Goal: Information Seeking & Learning: Compare options

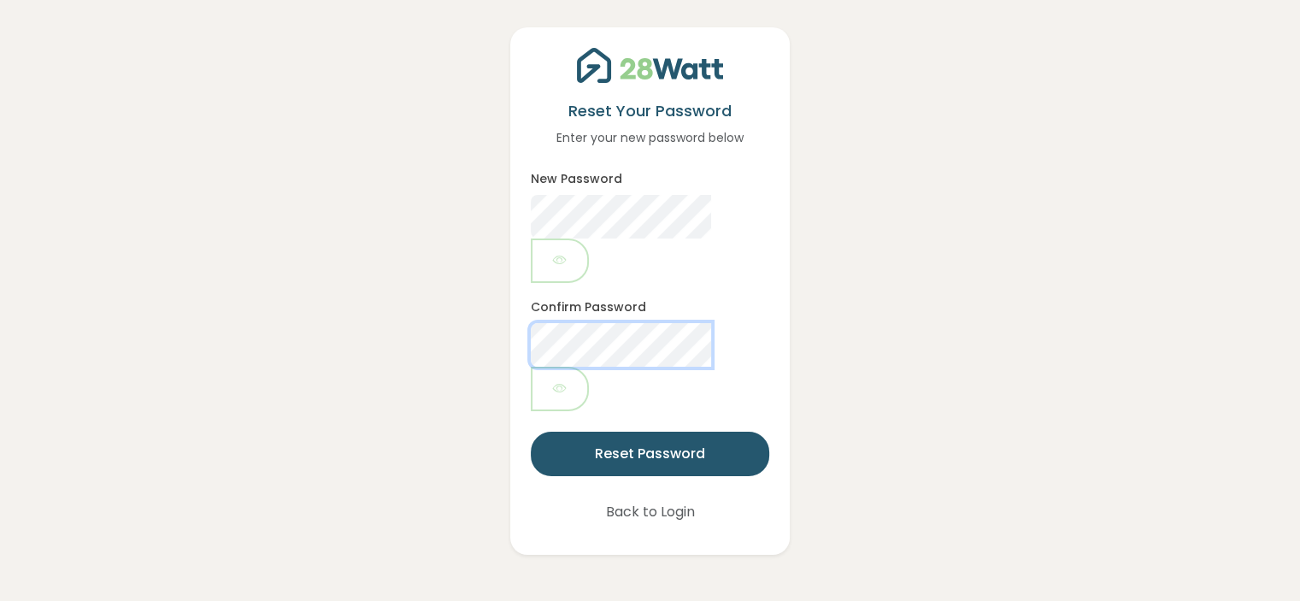
click at [531, 432] on button "Reset Password" at bounding box center [650, 454] width 238 height 44
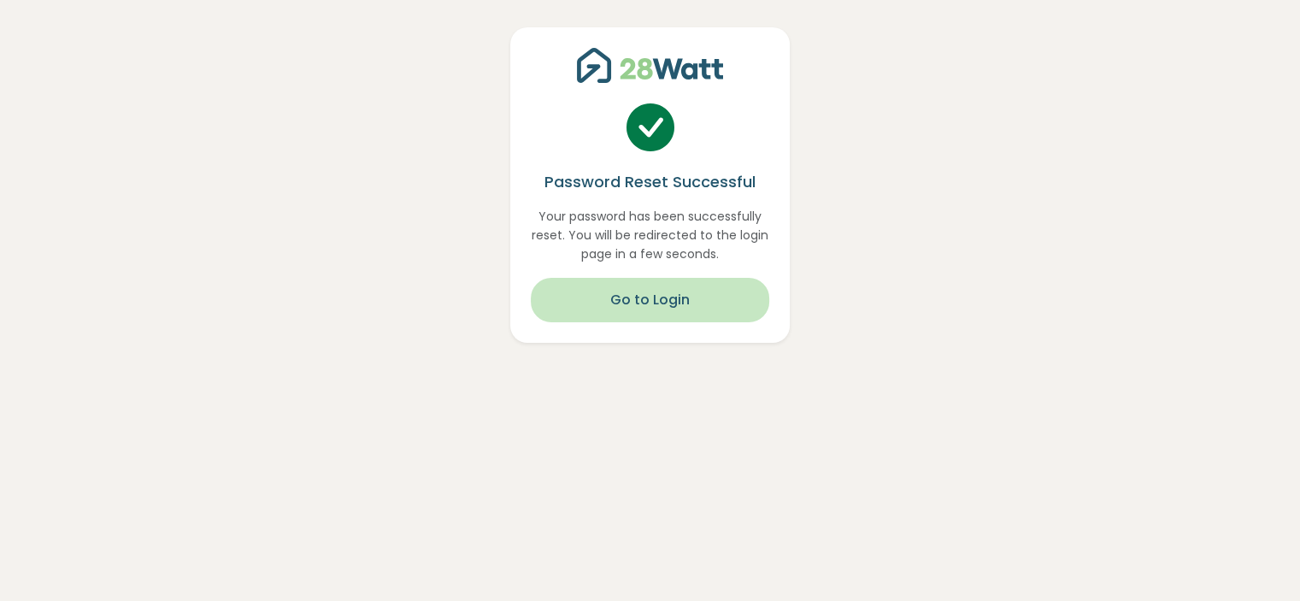
click at [668, 290] on button "Go to Login" at bounding box center [650, 300] width 238 height 44
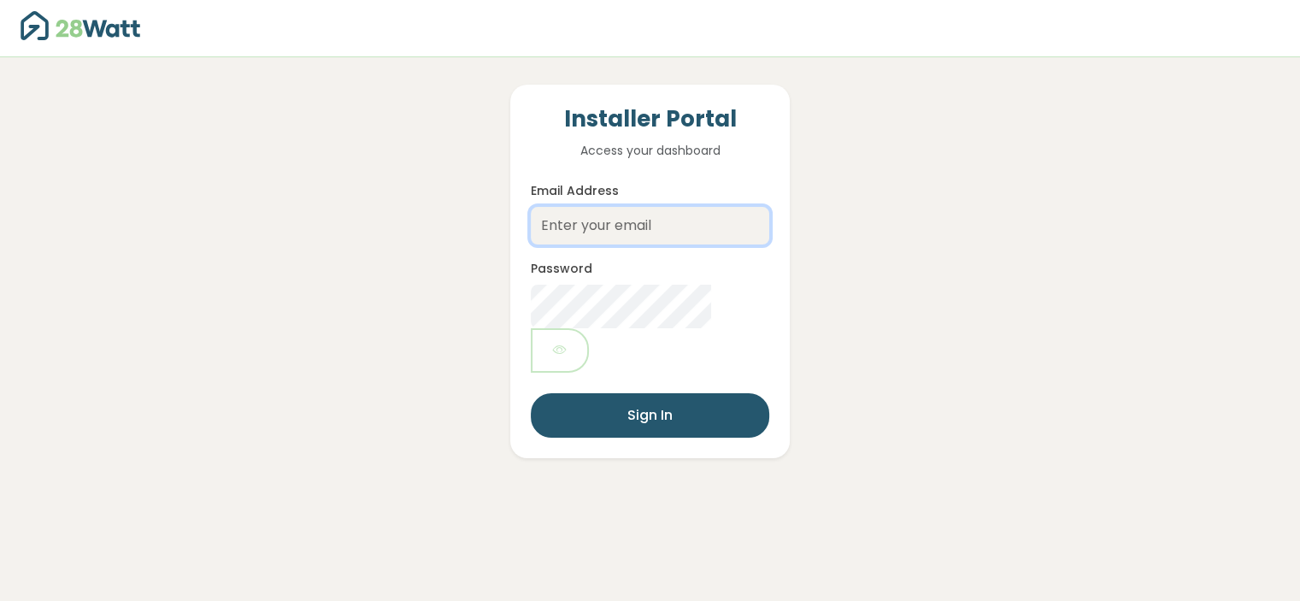
click at [660, 233] on input "Email Address" at bounding box center [650, 226] width 238 height 38
click at [659, 235] on input "Email Address" at bounding box center [650, 226] width 238 height 38
type input "luke@thesolarbroker.net.au"
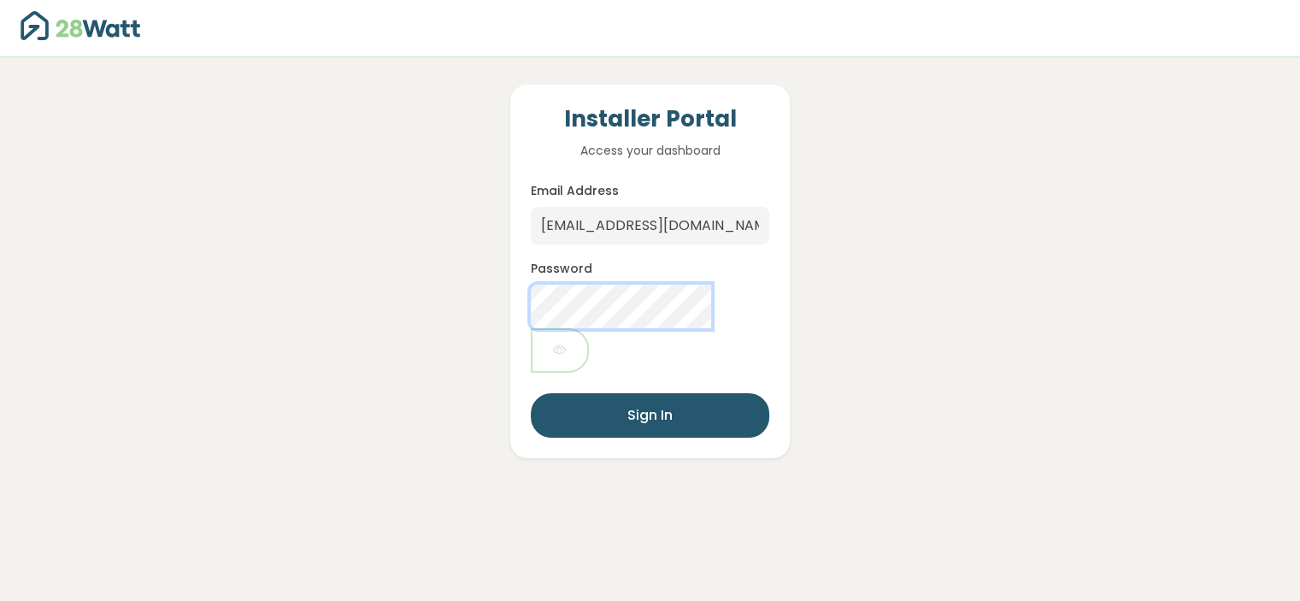
click at [531, 393] on button "Sign In" at bounding box center [650, 415] width 238 height 44
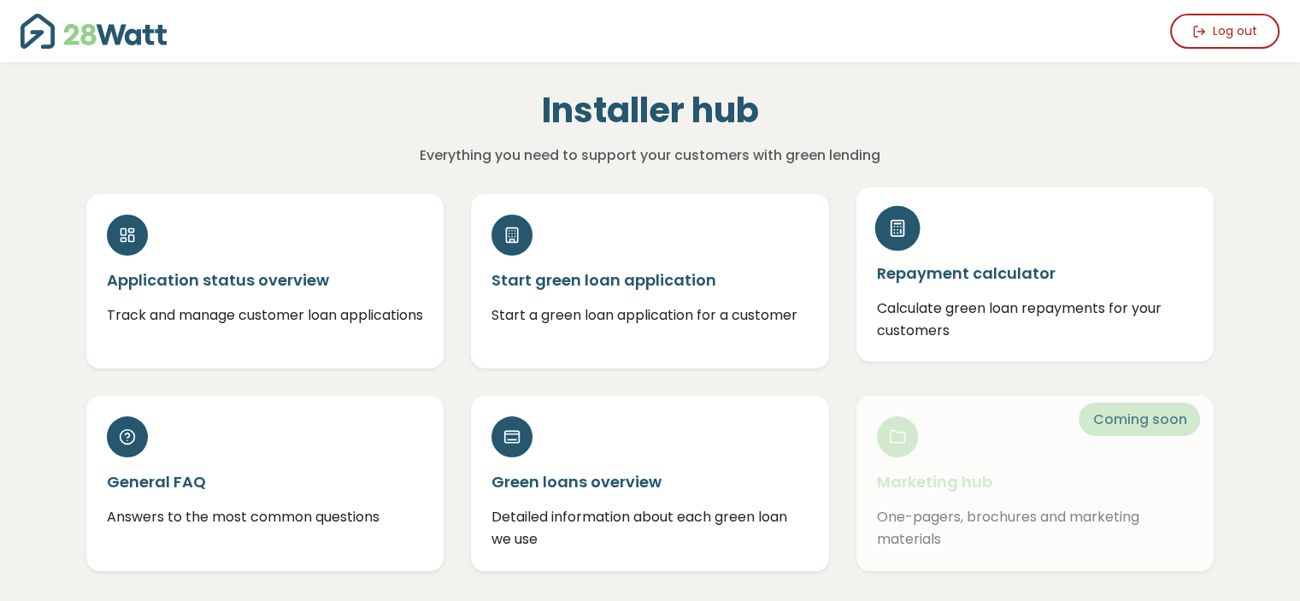
click at [938, 281] on h5 "Repayment calculator" at bounding box center [1035, 272] width 317 height 21
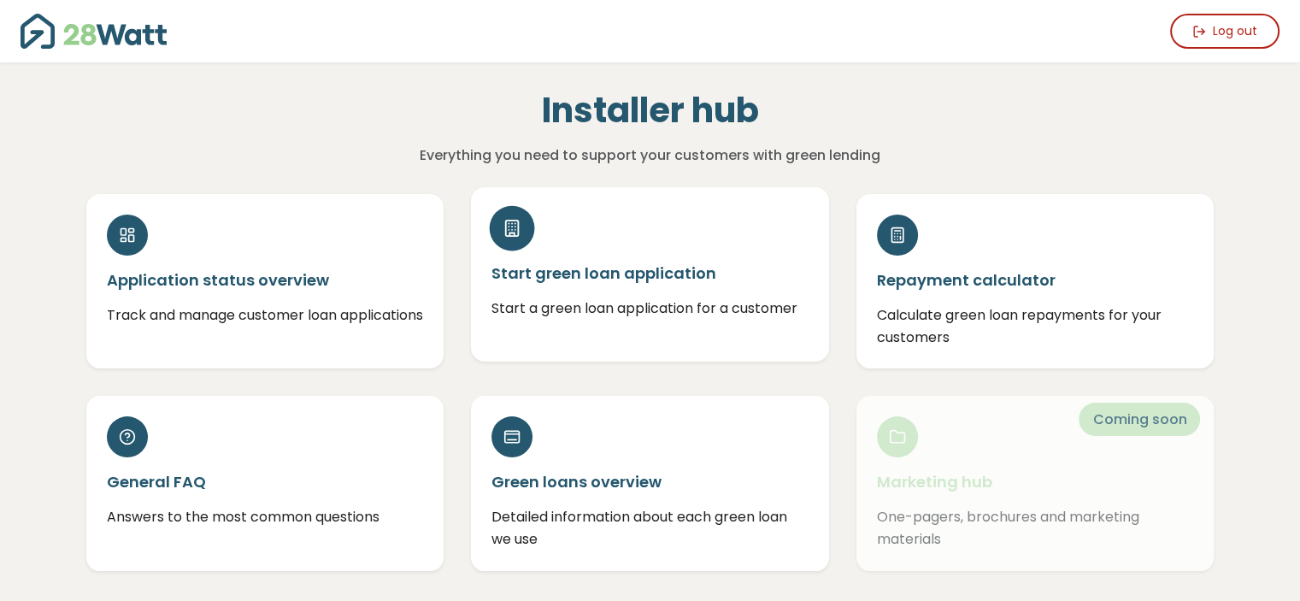
click at [570, 262] on h5 "Start green loan application" at bounding box center [649, 272] width 317 height 21
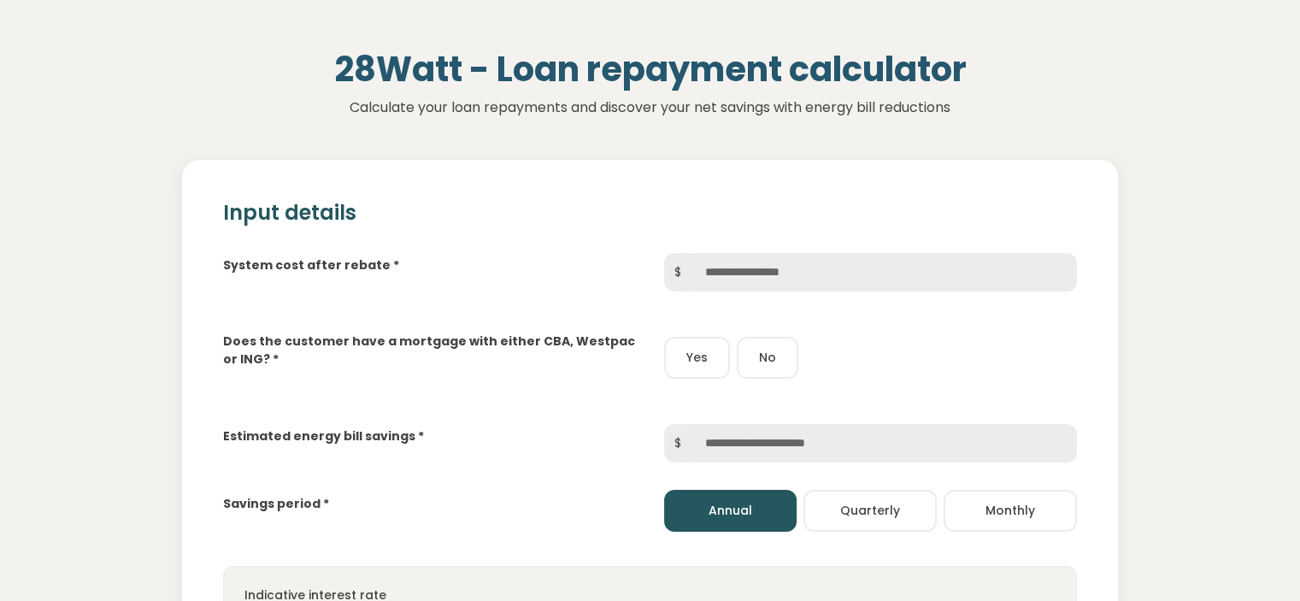
scroll to position [89, 0]
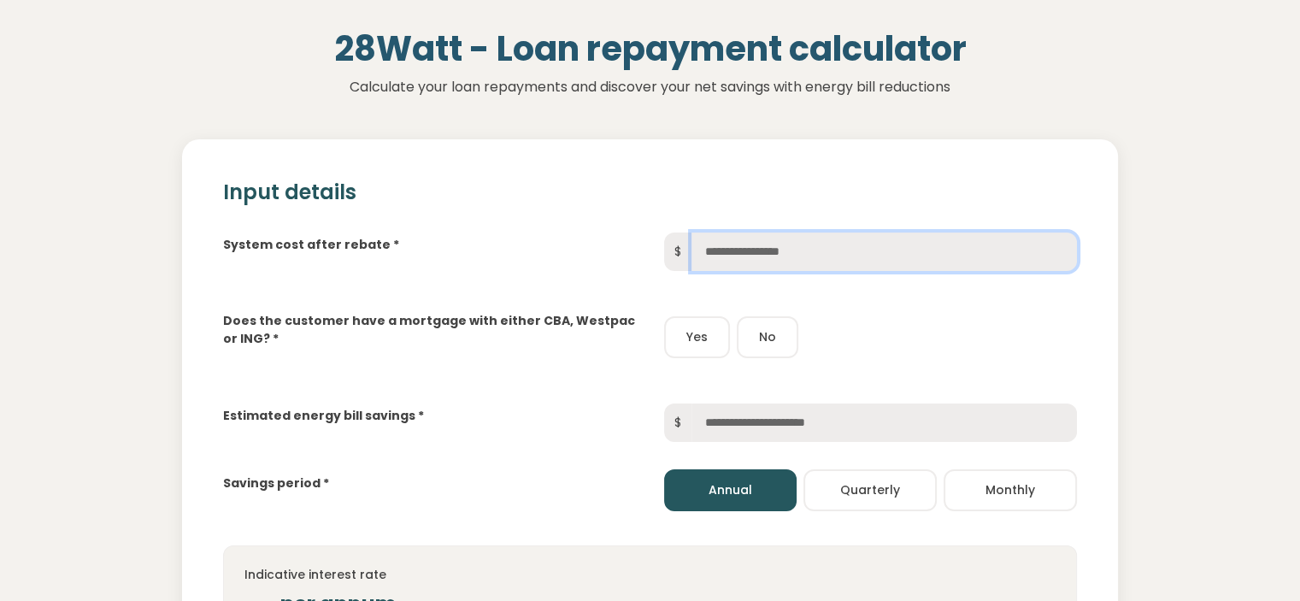
click at [916, 244] on input "text" at bounding box center [883, 251] width 385 height 38
type input "******"
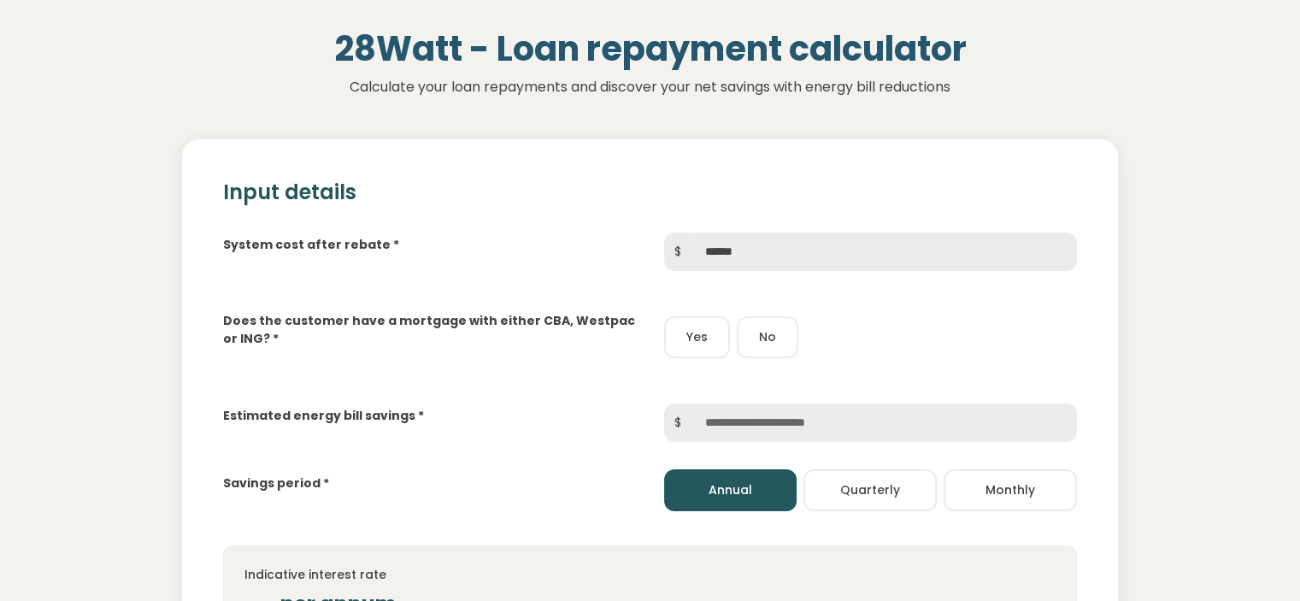
click at [907, 286] on div "Does the customer have a mortgage with either CBA, Westpac or ING? * Yes No" at bounding box center [649, 324] width 881 height 78
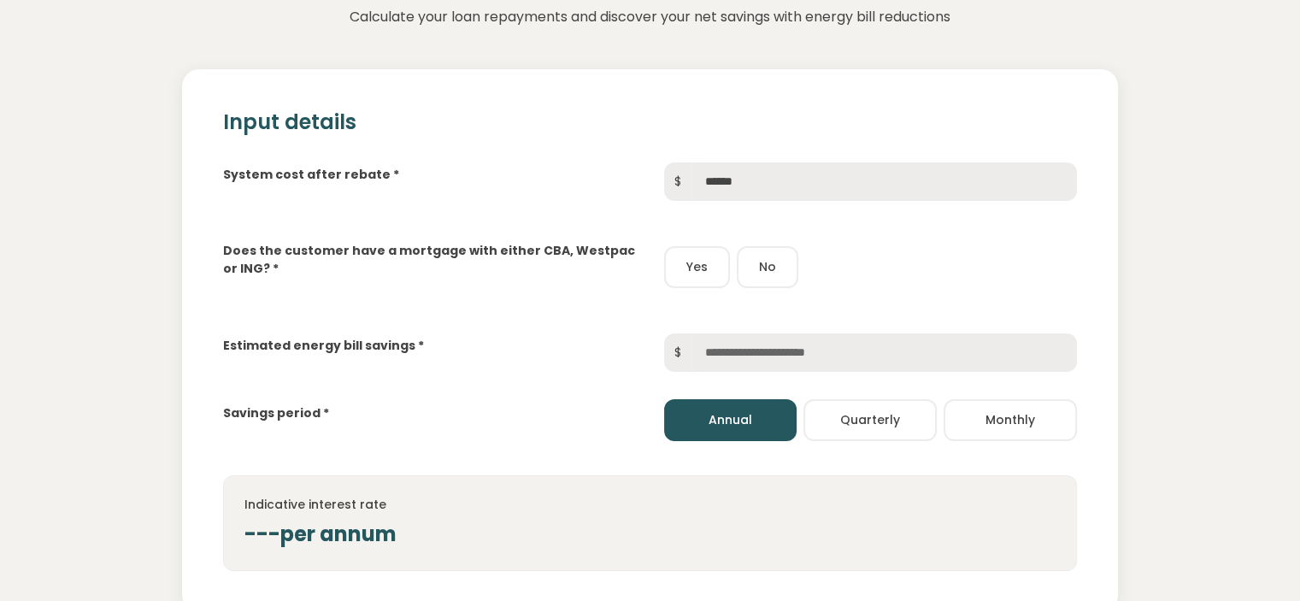
scroll to position [167, 0]
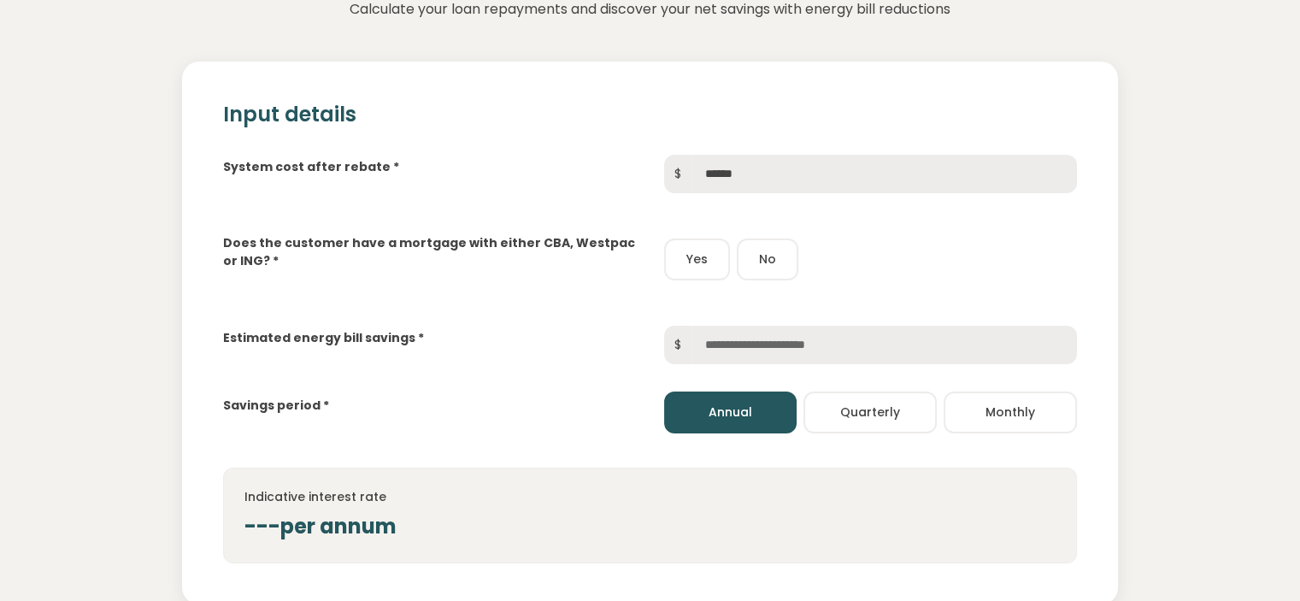
click at [723, 250] on button "Yes" at bounding box center [697, 259] width 66 height 42
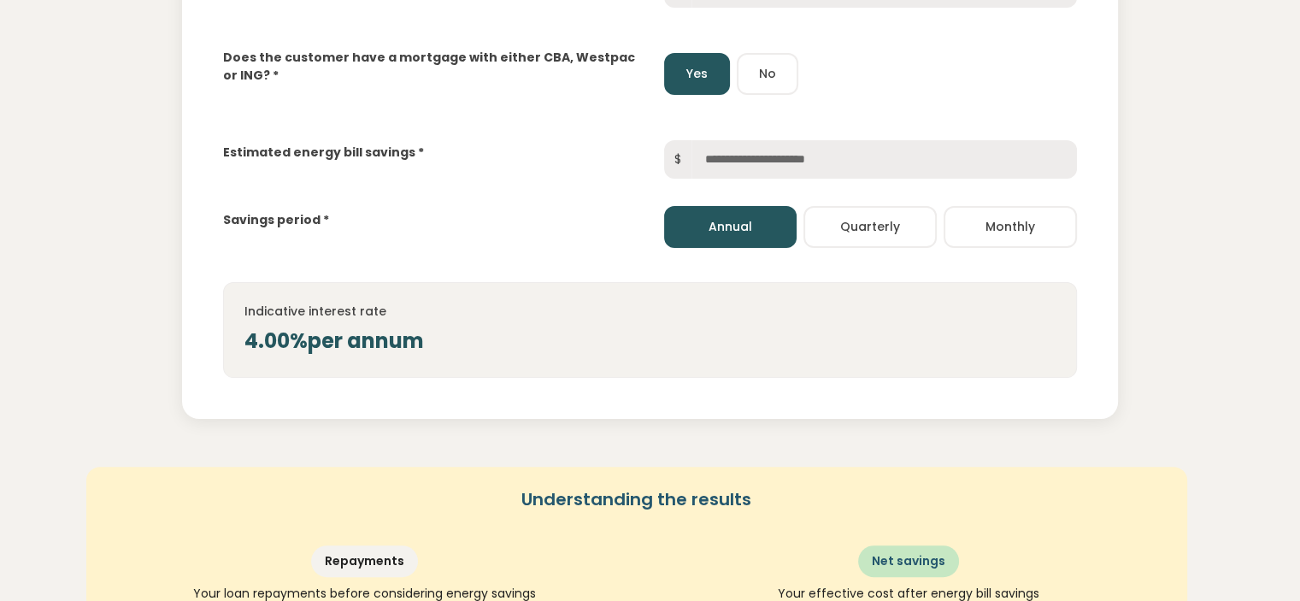
scroll to position [352, 0]
click at [769, 164] on input "text" at bounding box center [883, 159] width 385 height 38
click at [859, 191] on div "Savings period * Annual Quarterly Monthly" at bounding box center [649, 213] width 881 height 69
click at [837, 156] on input "text" at bounding box center [883, 159] width 385 height 38
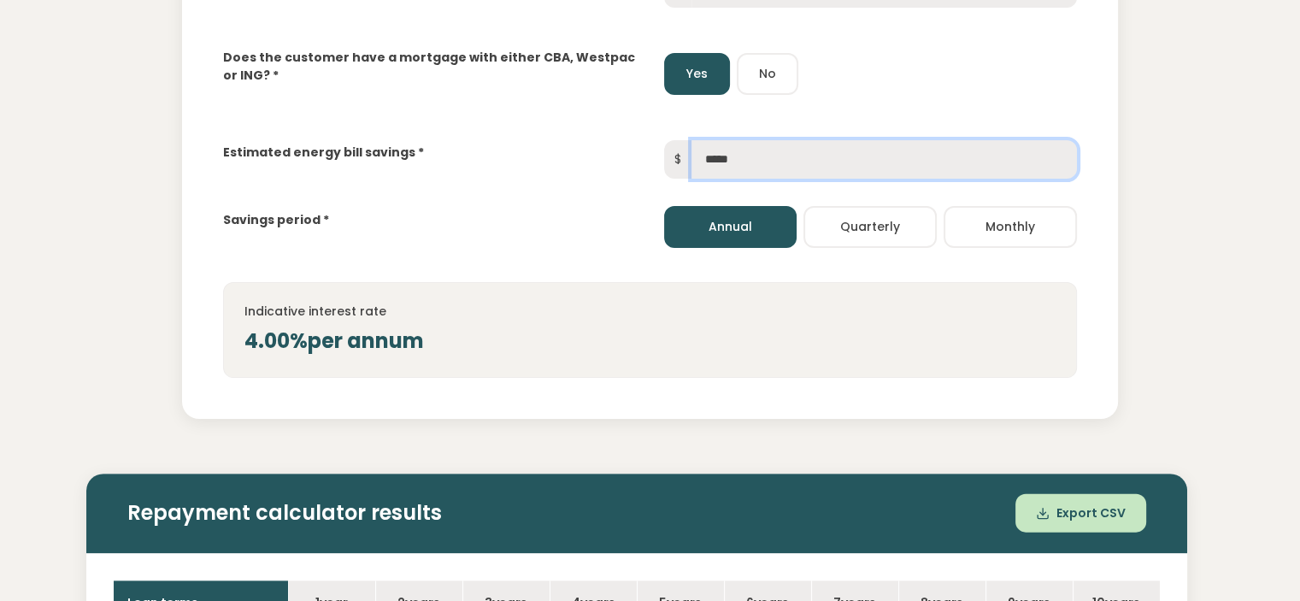
type input "*****"
click at [573, 194] on div "Savings period * Annual Quarterly Monthly" at bounding box center [649, 213] width 881 height 69
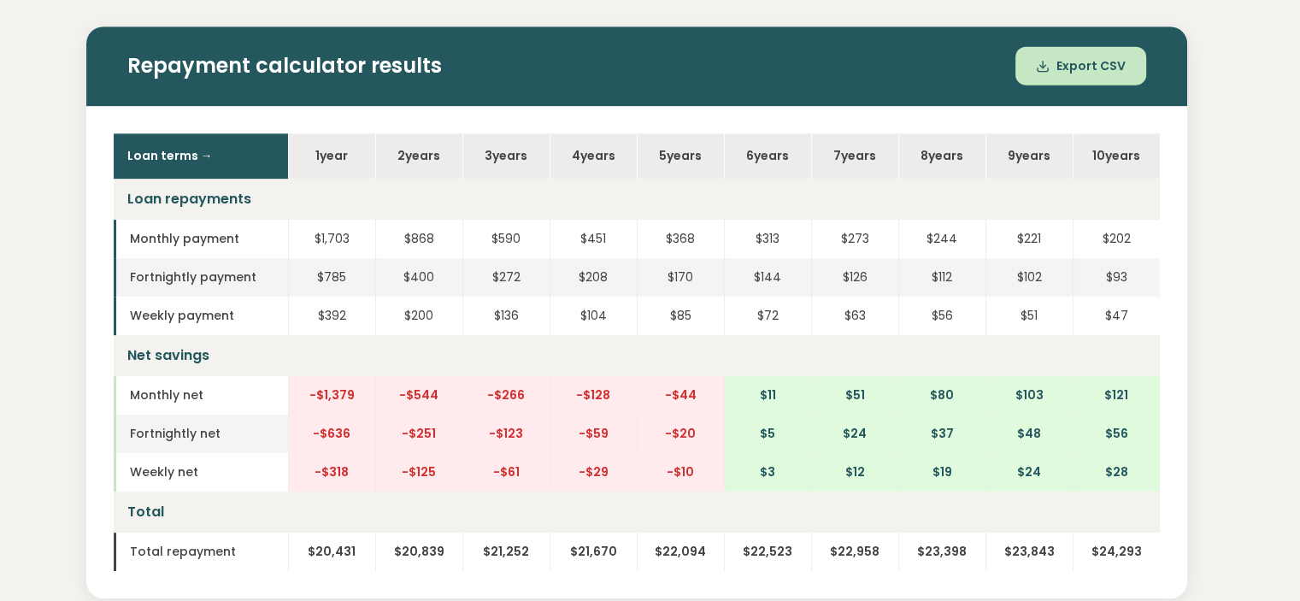
scroll to position [798, 0]
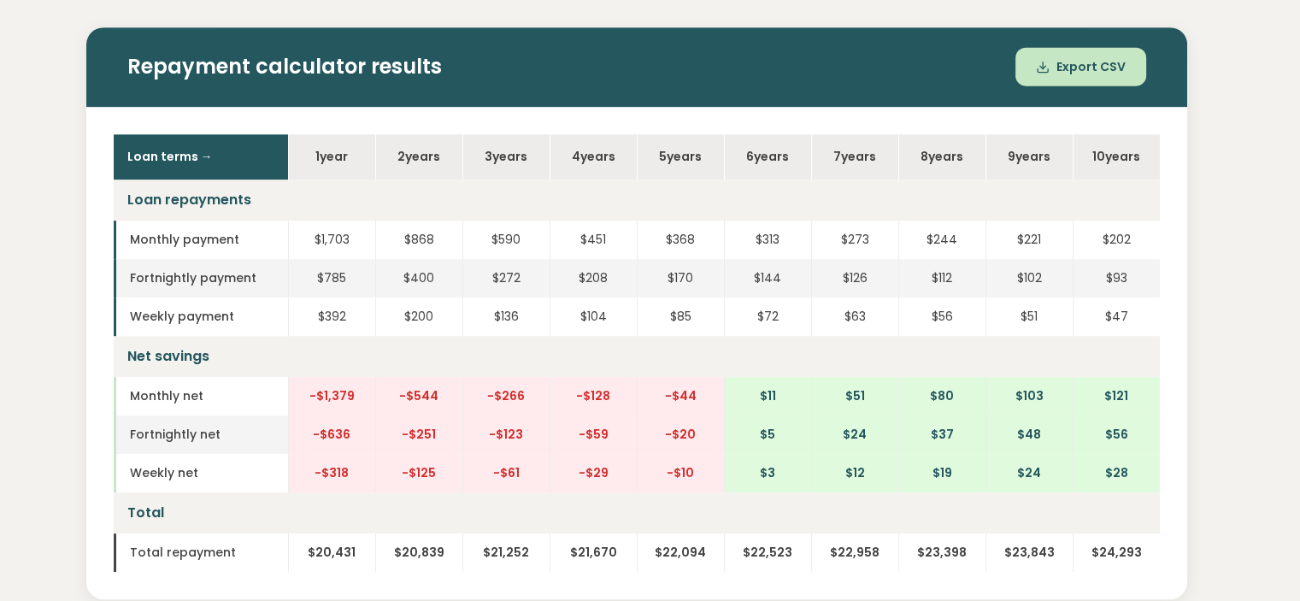
click at [1050, 64] on icon at bounding box center [1043, 67] width 14 height 14
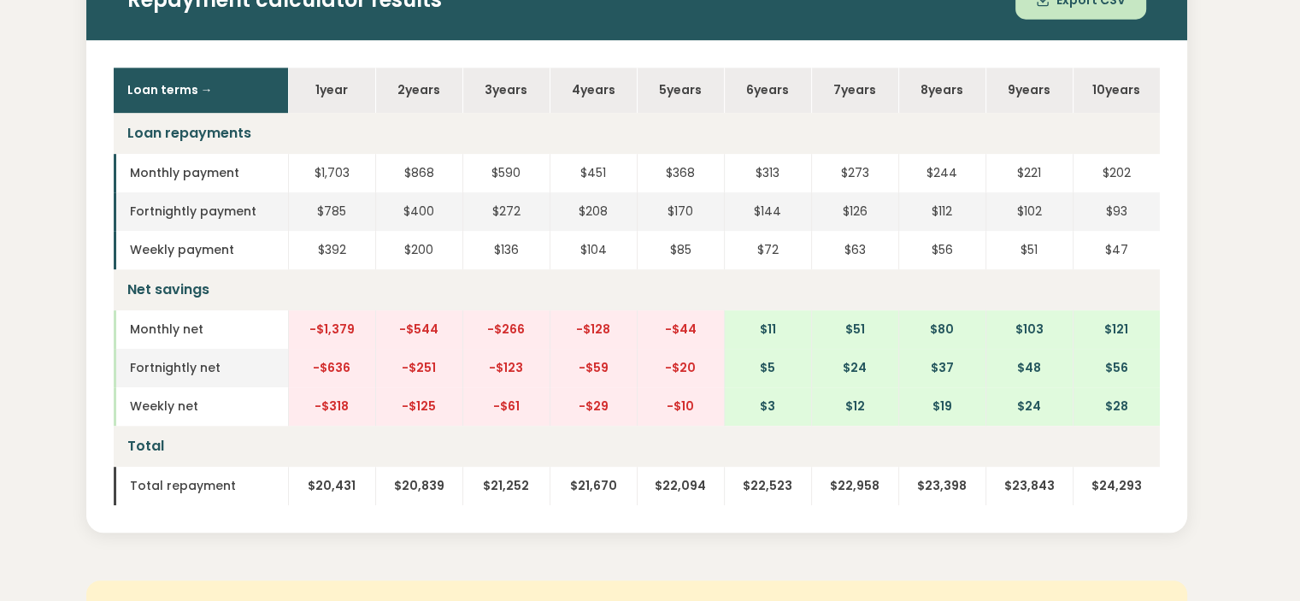
scroll to position [866, 0]
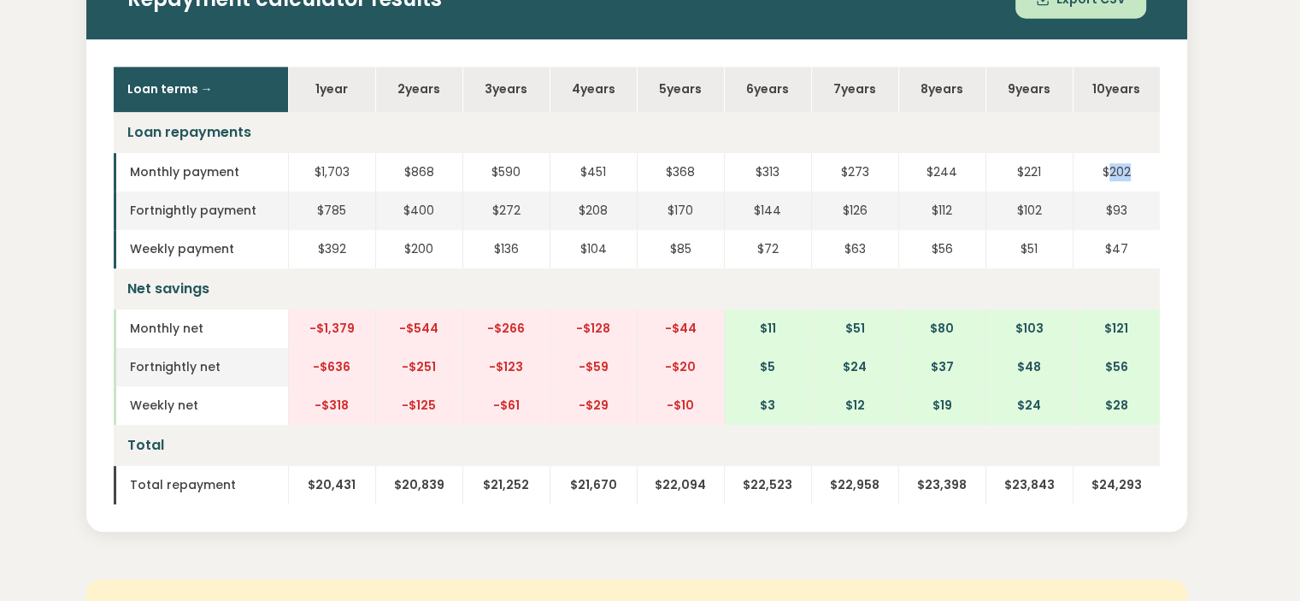
drag, startPoint x: 1108, startPoint y: 167, endPoint x: 1138, endPoint y: 169, distance: 30.9
click at [1138, 169] on td "$202" at bounding box center [1116, 172] width 87 height 38
drag, startPoint x: 1111, startPoint y: 241, endPoint x: 1142, endPoint y: 241, distance: 30.8
click at [1142, 241] on td "$47" at bounding box center [1116, 249] width 87 height 38
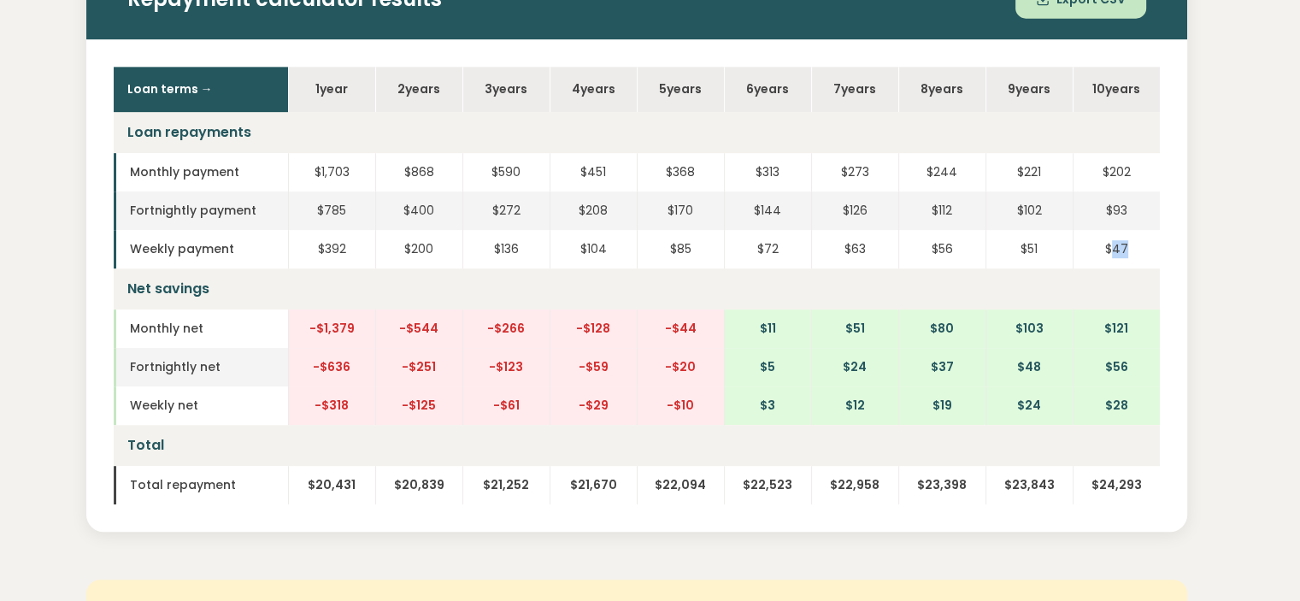
click at [1142, 241] on td "$47" at bounding box center [1116, 249] width 87 height 38
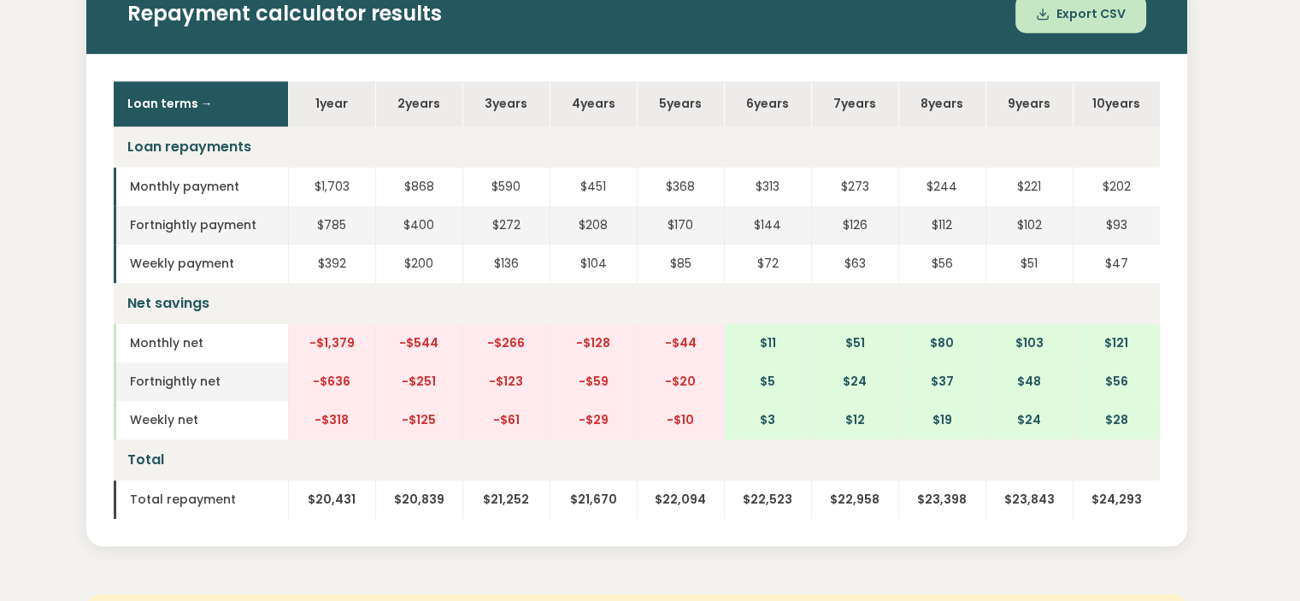
scroll to position [850, 0]
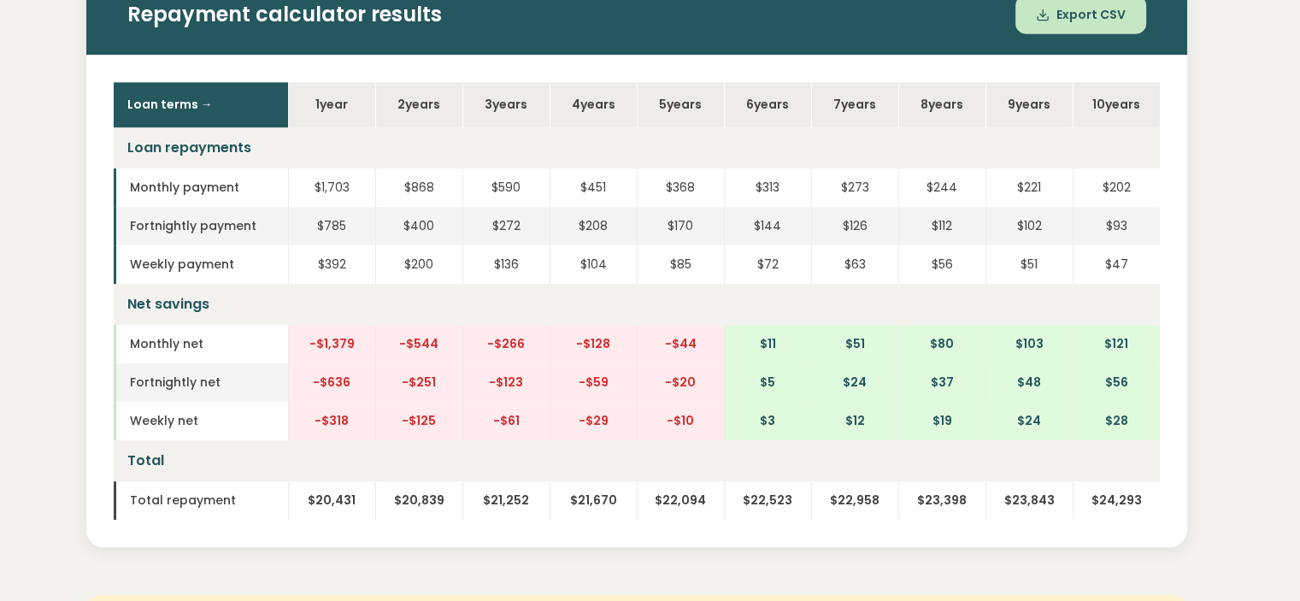
click at [1108, 103] on th "10 year s" at bounding box center [1116, 104] width 87 height 45
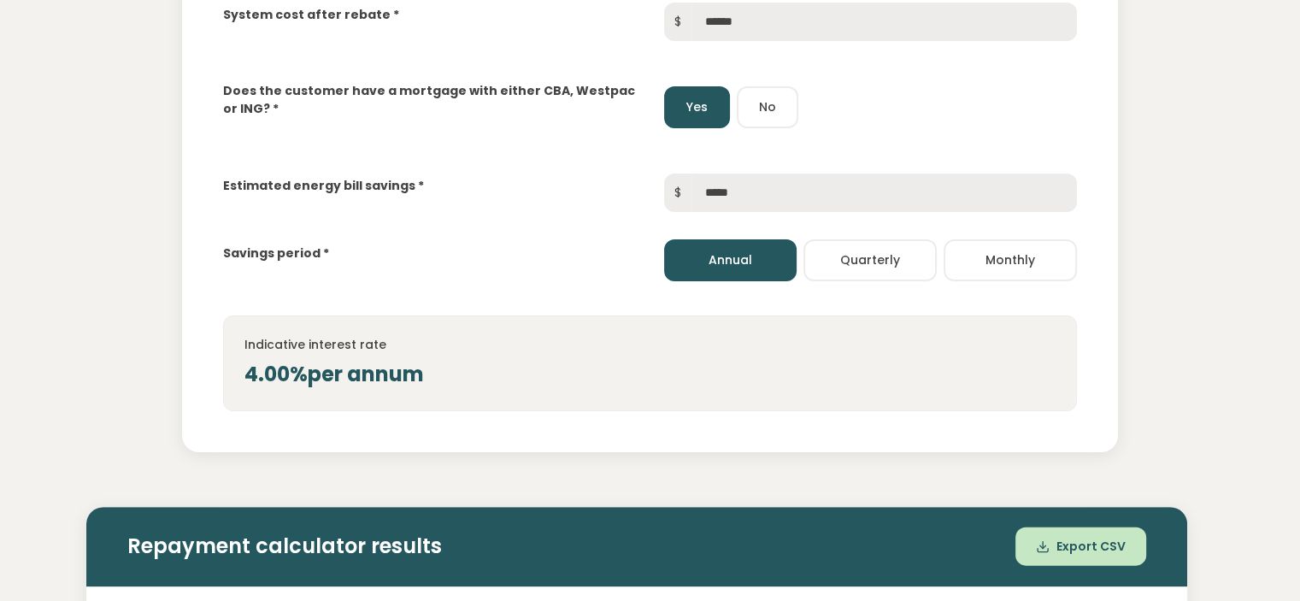
scroll to position [0, 0]
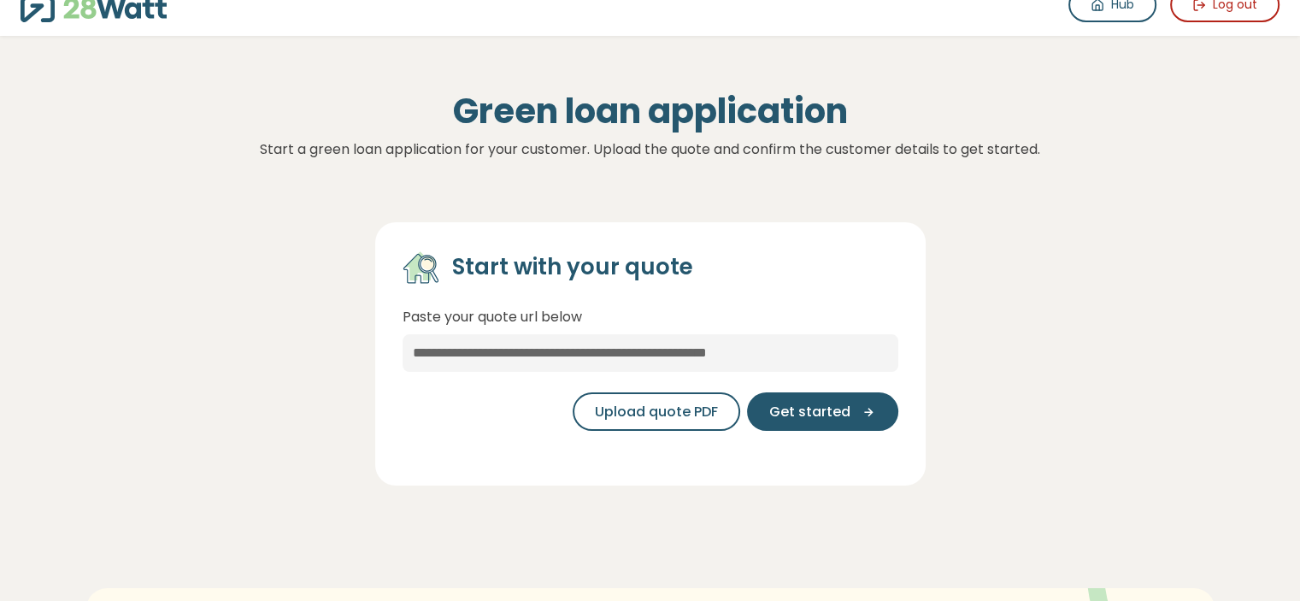
scroll to position [120, 0]
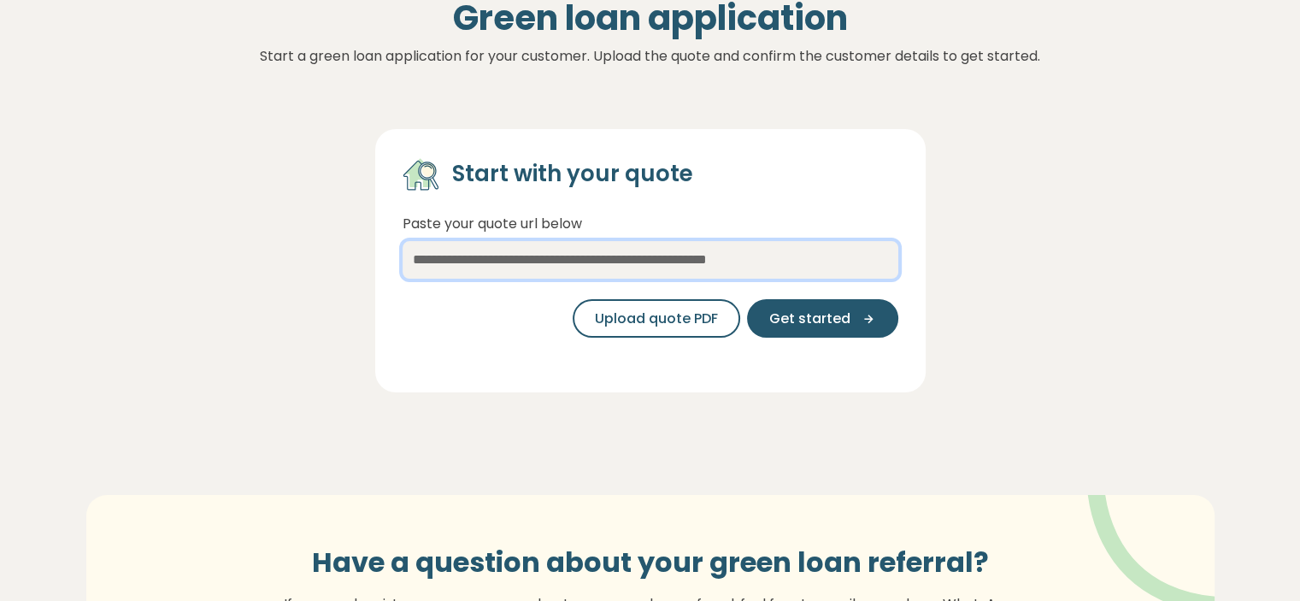
click at [650, 263] on input "text" at bounding box center [651, 260] width 496 height 38
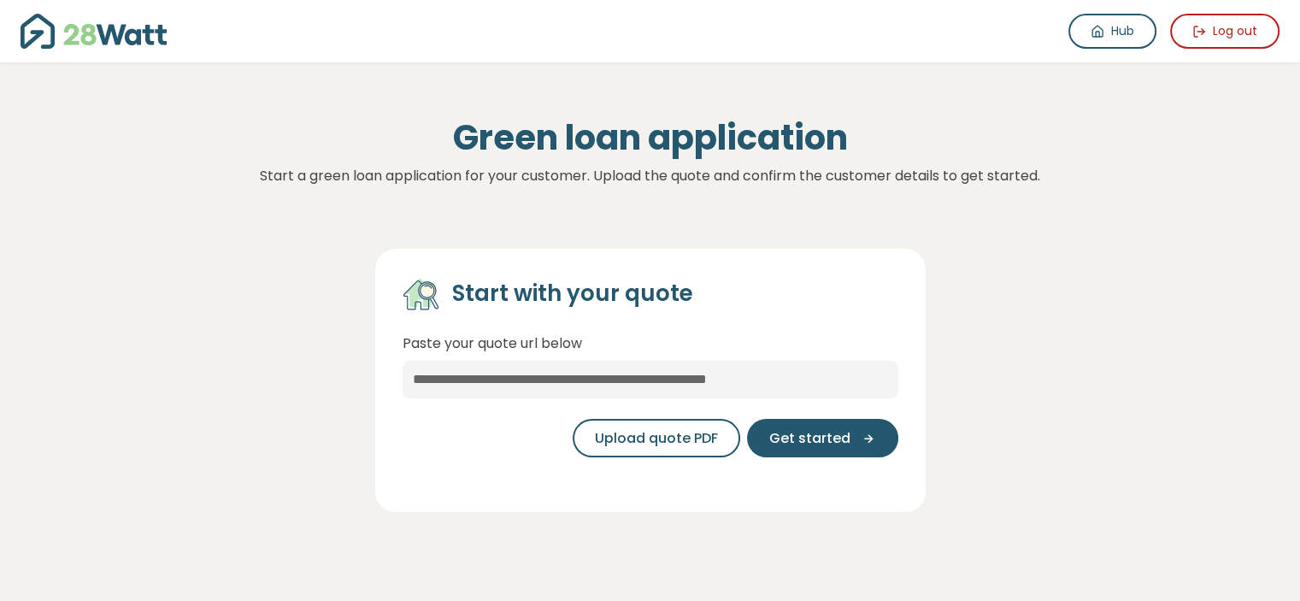
click at [650, 202] on div "Green loan application Start a green loan application for your customer. Upload…" at bounding box center [650, 324] width 1197 height 443
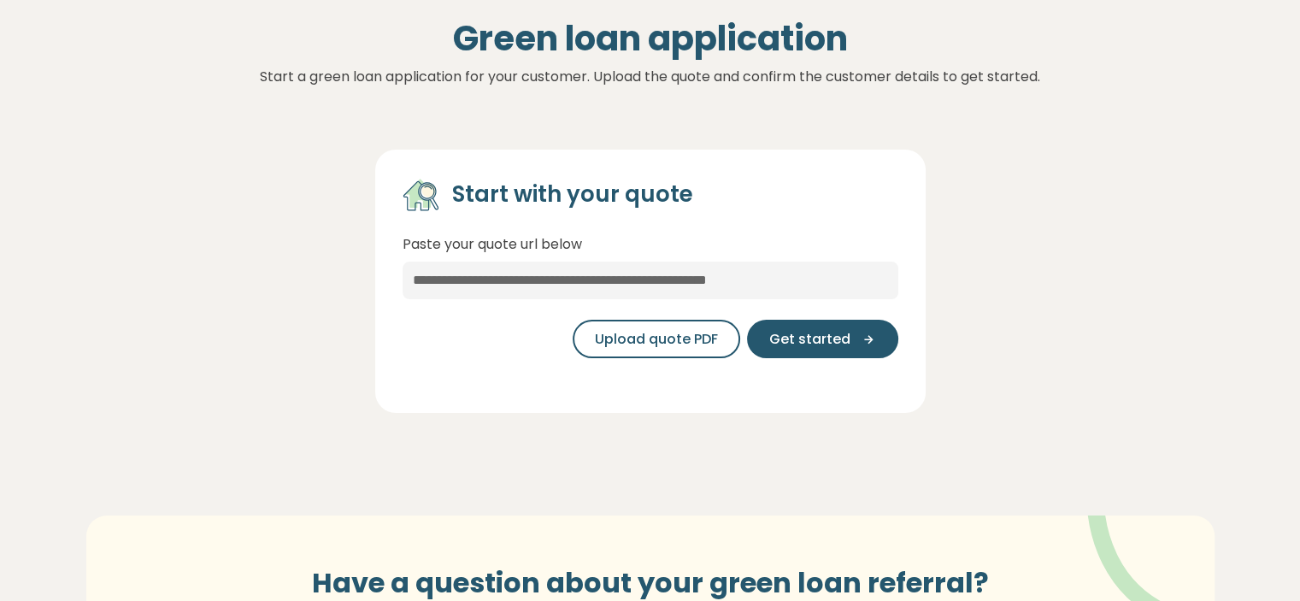
scroll to position [72, 0]
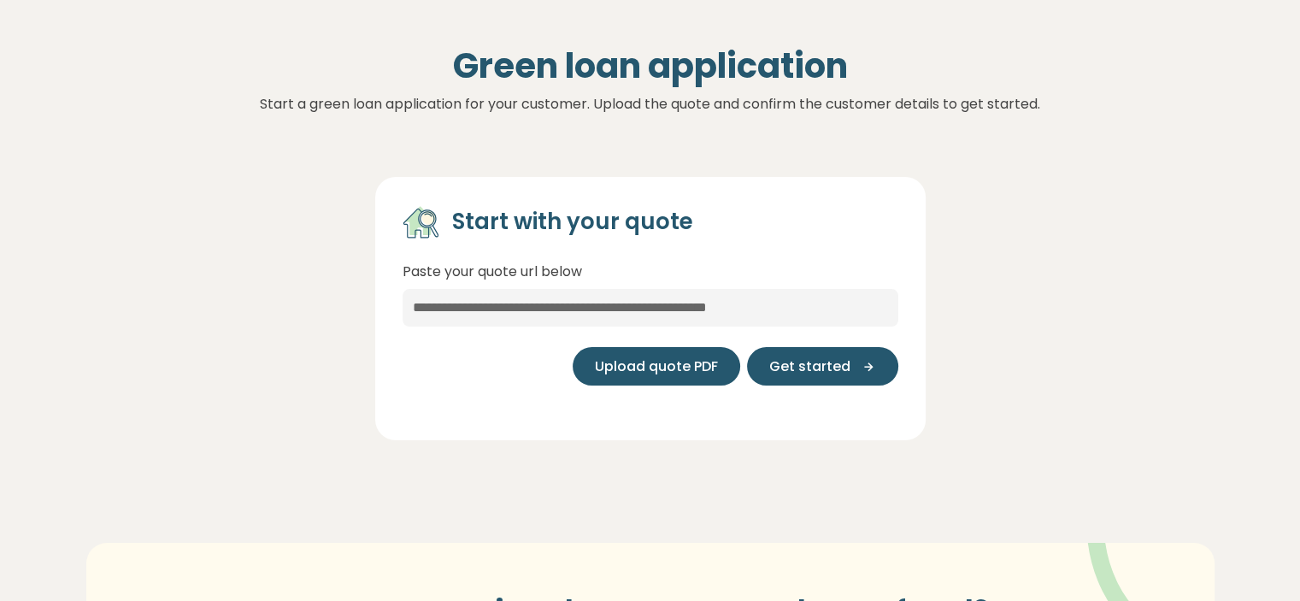
click at [657, 368] on span "Upload quote PDF" at bounding box center [656, 366] width 123 height 21
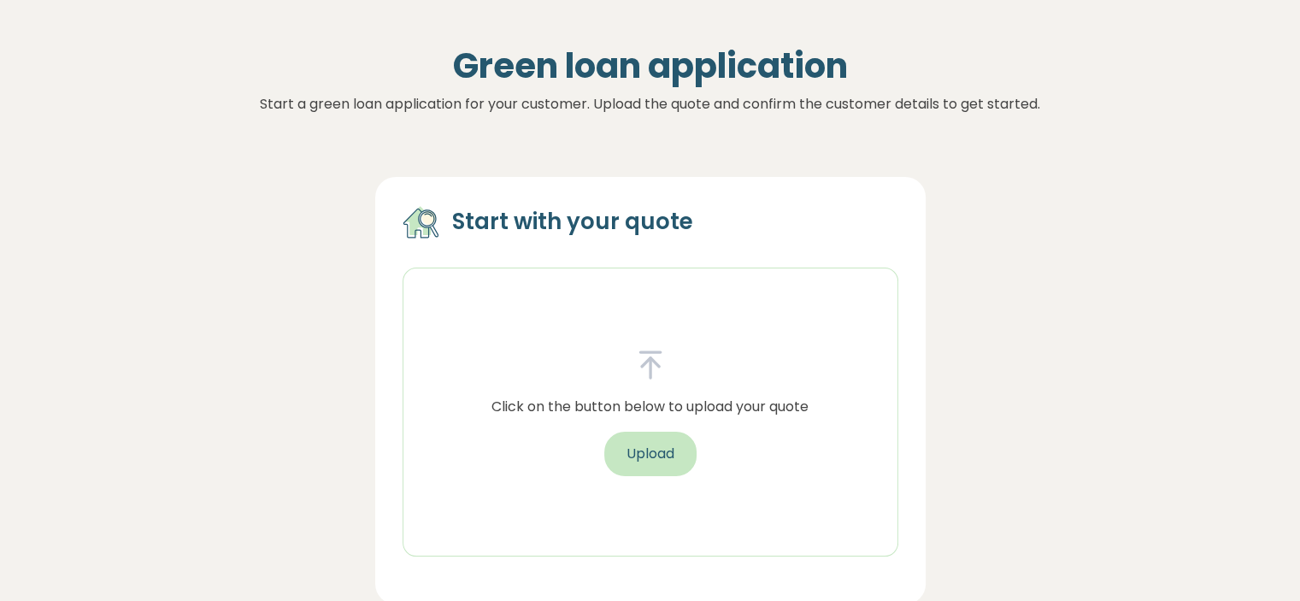
click at [643, 442] on button "Upload" at bounding box center [650, 454] width 92 height 44
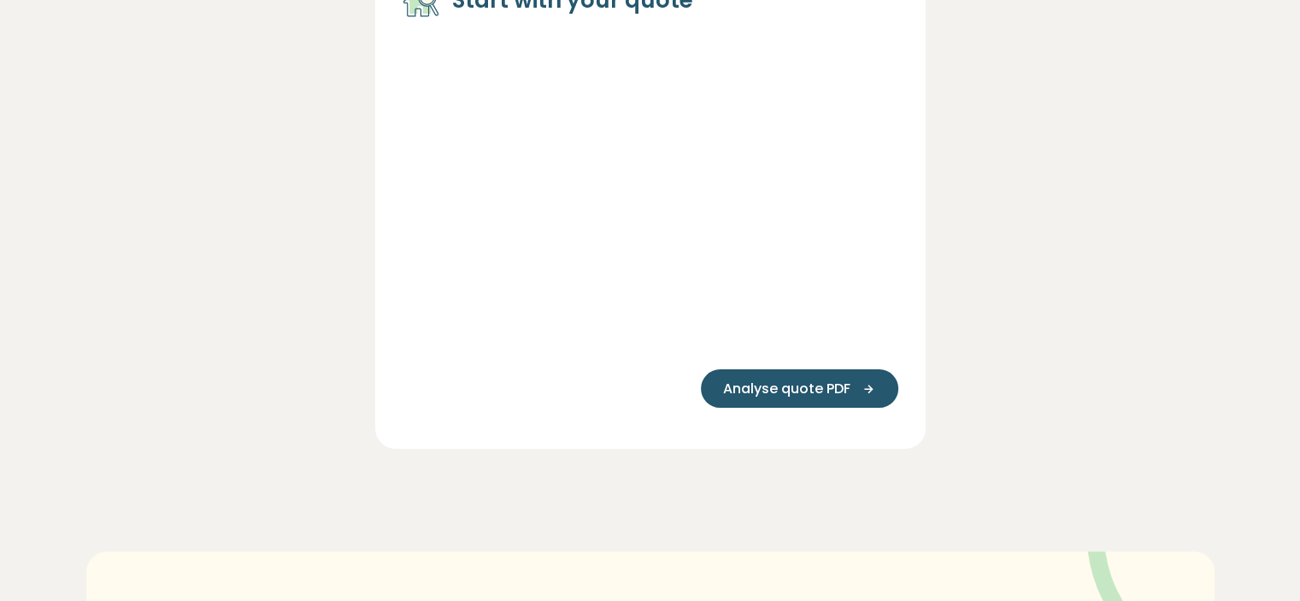
scroll to position [294, 0]
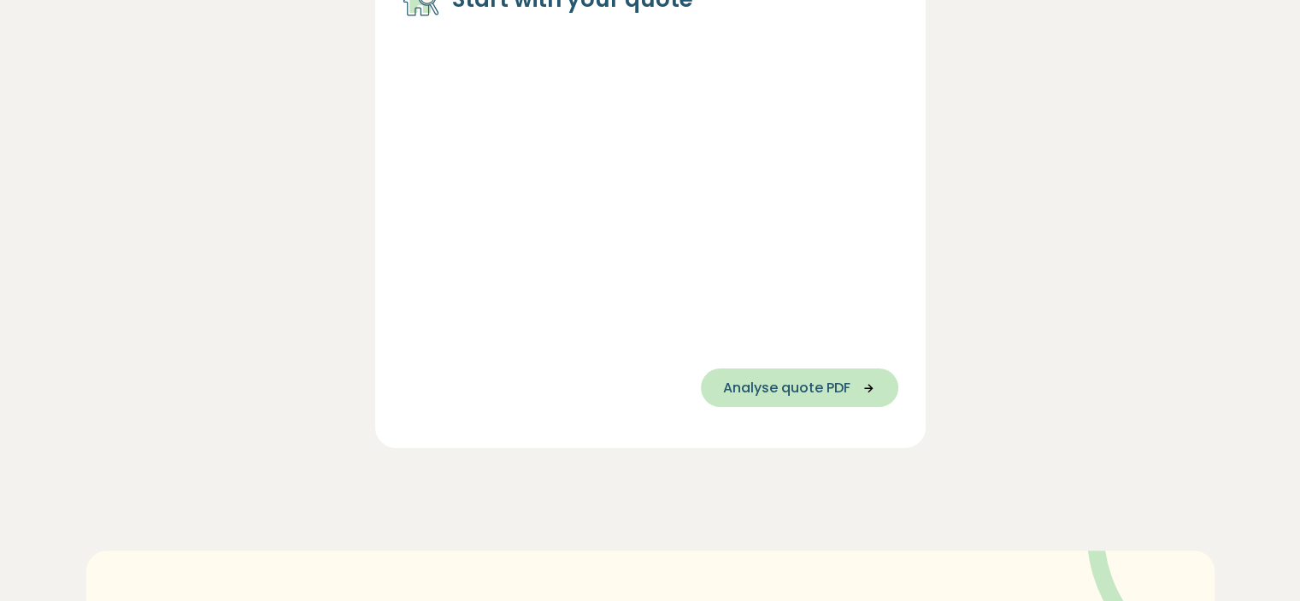
click at [768, 395] on span "Analyse quote PDF" at bounding box center [786, 388] width 127 height 21
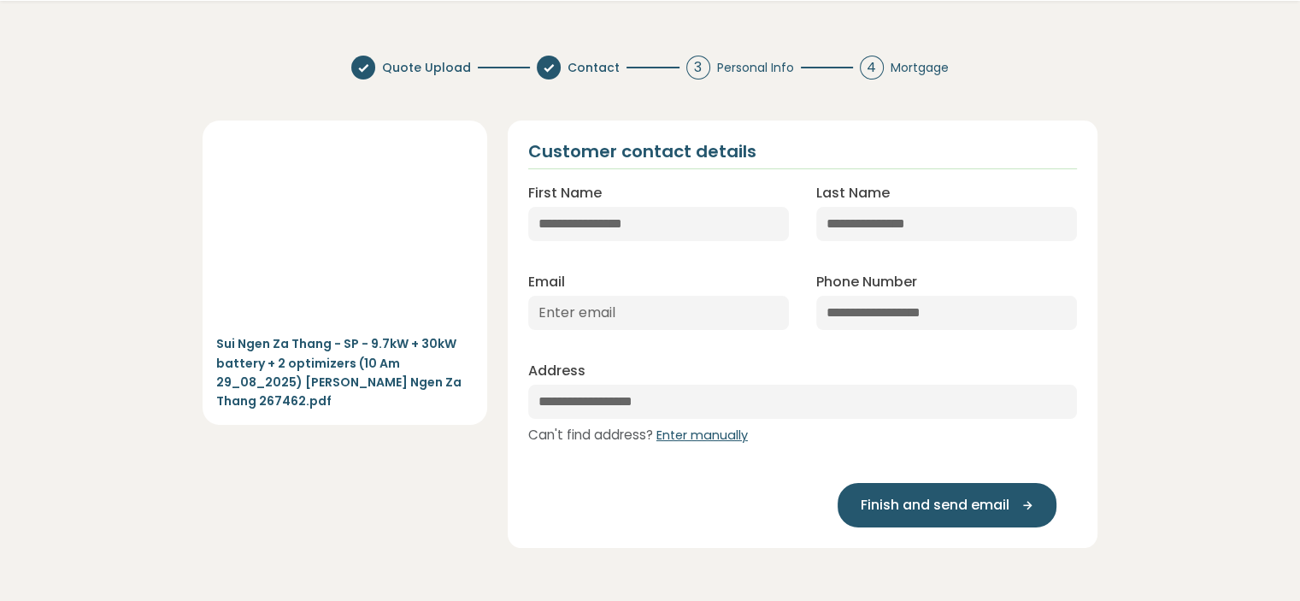
scroll to position [0, 0]
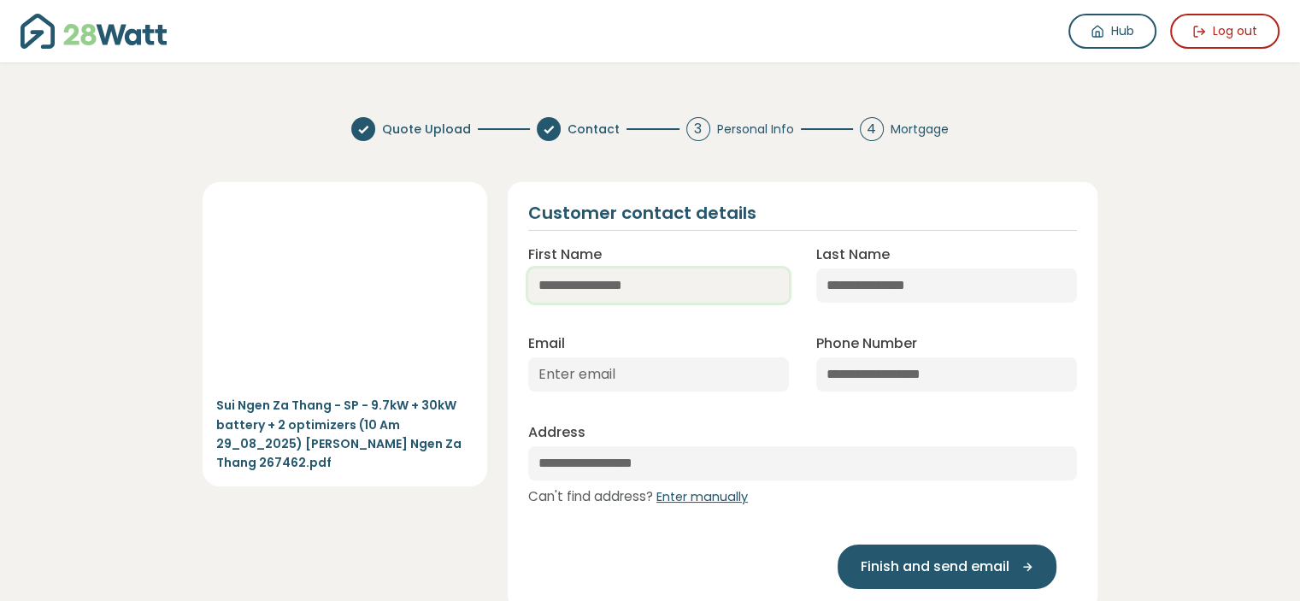
click at [644, 270] on input "First Name" at bounding box center [658, 285] width 261 height 34
click at [550, 331] on div "First Name Last Name Email Phone Number Address Can't find address? Enter manua…" at bounding box center [803, 363] width 577 height 293
click at [1104, 38] on icon at bounding box center [1098, 32] width 14 height 14
click at [936, 133] on span "Mortgage" at bounding box center [920, 130] width 58 height 18
click at [1132, 40] on link "Hub" at bounding box center [1112, 31] width 88 height 35
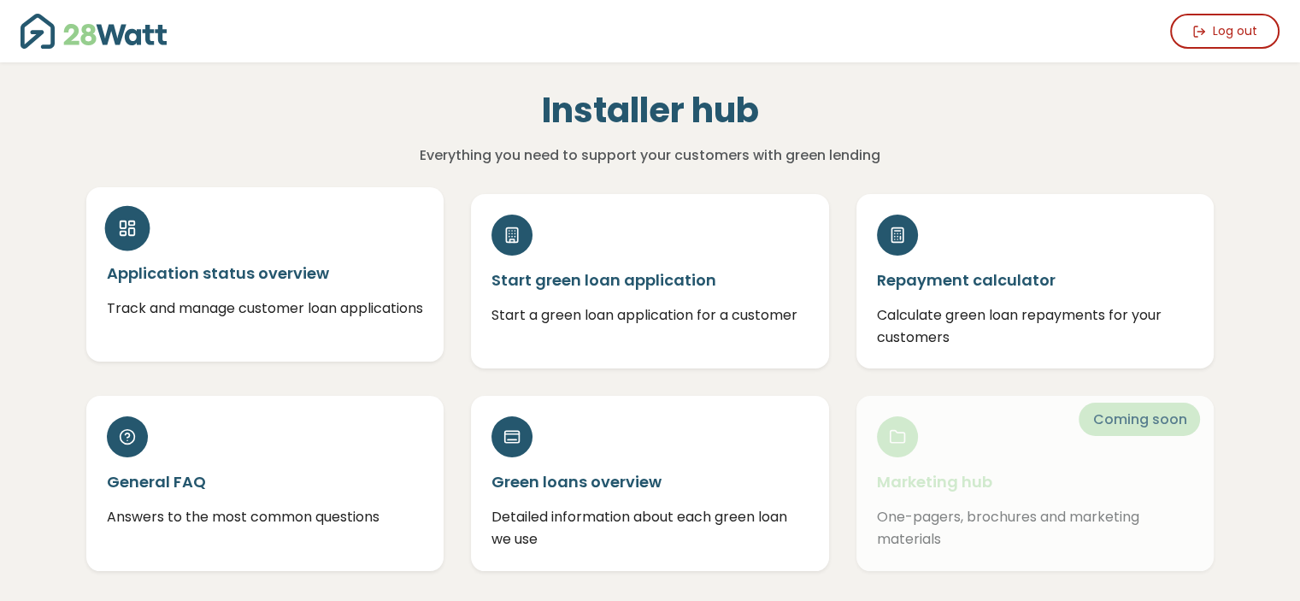
click at [345, 274] on h5 "Application status overview" at bounding box center [265, 272] width 317 height 21
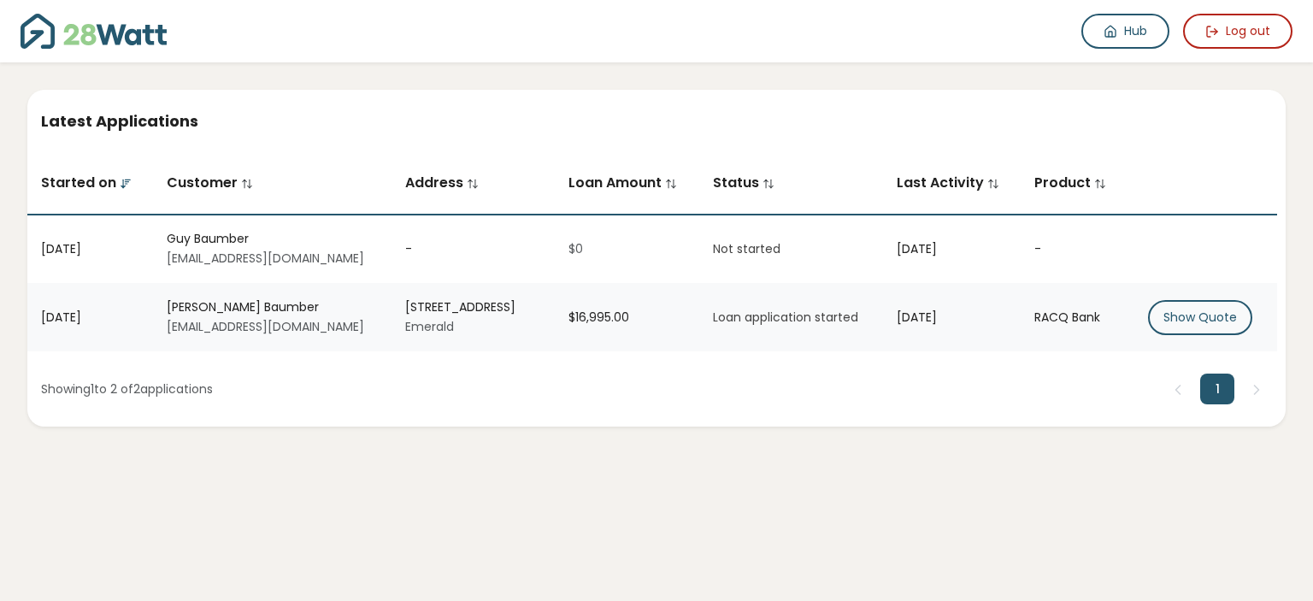
click at [844, 416] on div "Showing 1 to 2 of 2 applications 1" at bounding box center [656, 388] width 1258 height 75
click at [1205, 318] on button "Show Quote" at bounding box center [1200, 317] width 104 height 35
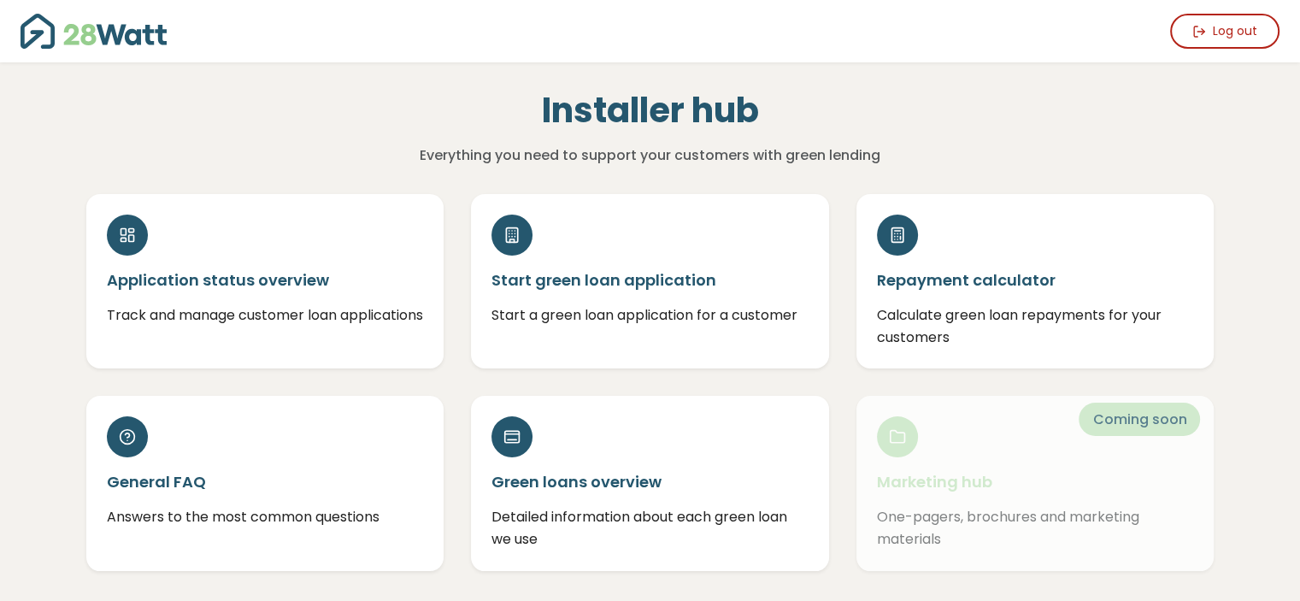
scroll to position [212, 0]
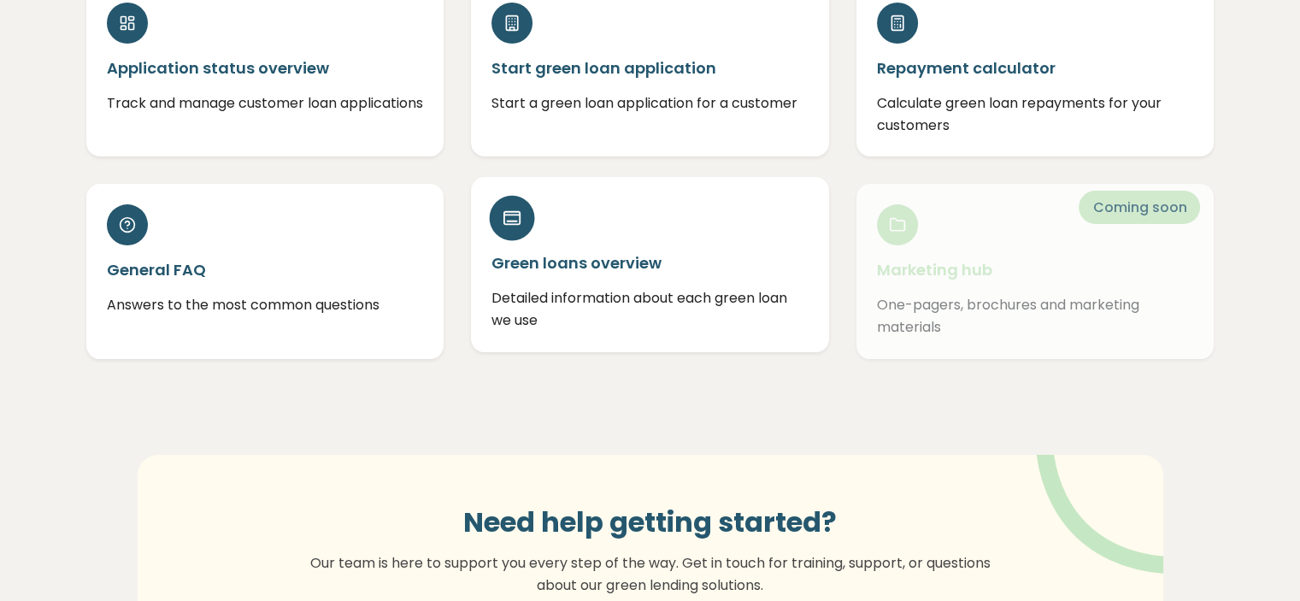
click at [629, 242] on div "Green loans overview Detailed information about each green loan we use" at bounding box center [650, 264] width 358 height 174
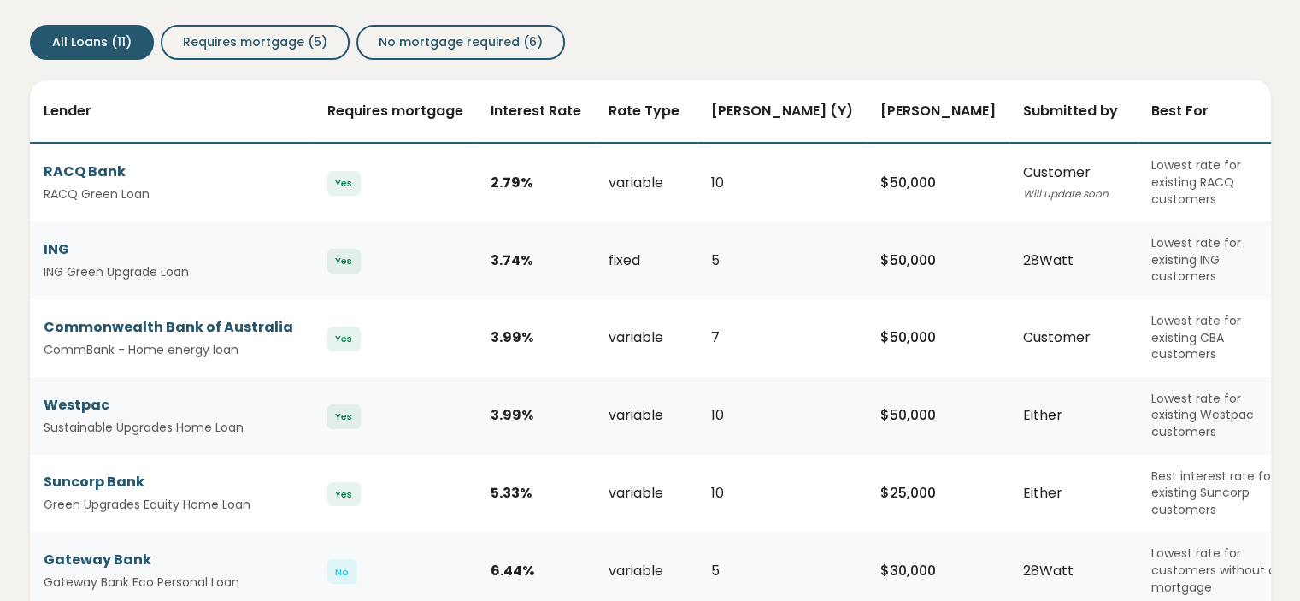
scroll to position [191, 0]
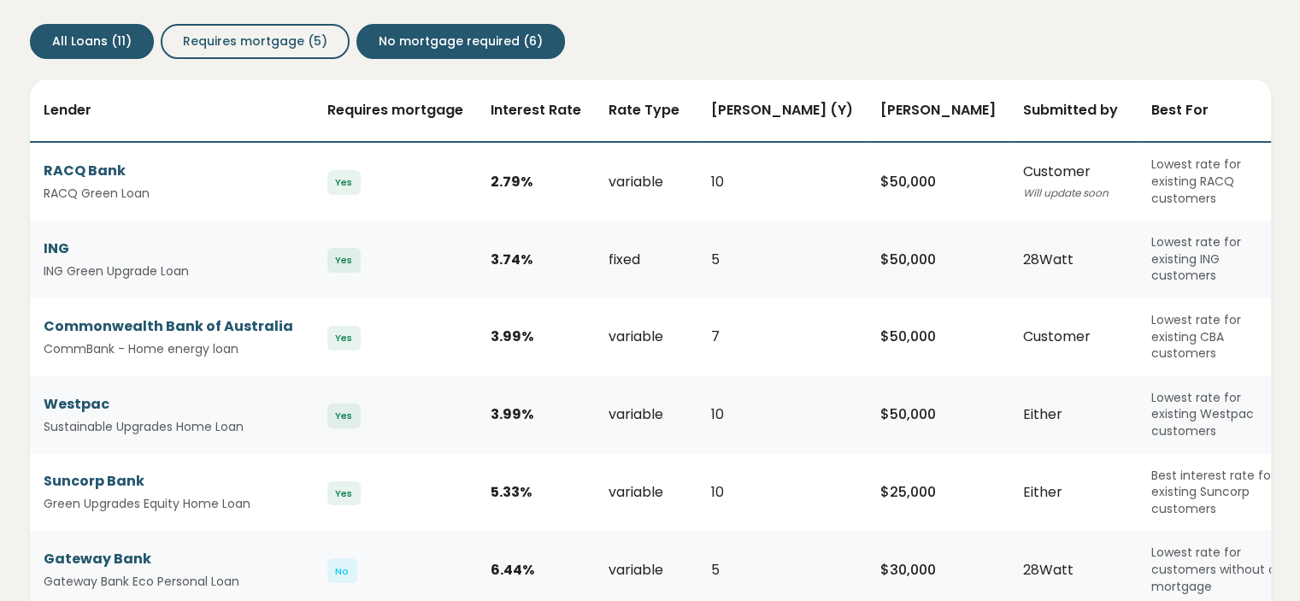
click at [405, 28] on button "No mortgage required (6)" at bounding box center [460, 41] width 209 height 35
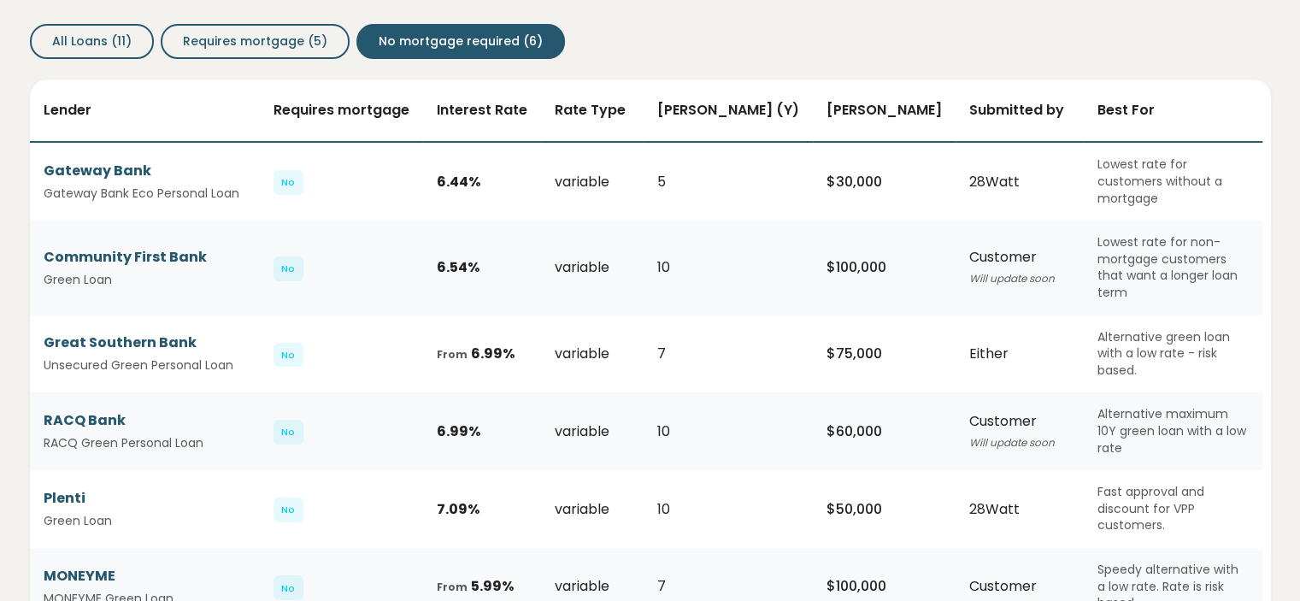
click at [481, 268] on div "6.54 %" at bounding box center [482, 267] width 91 height 21
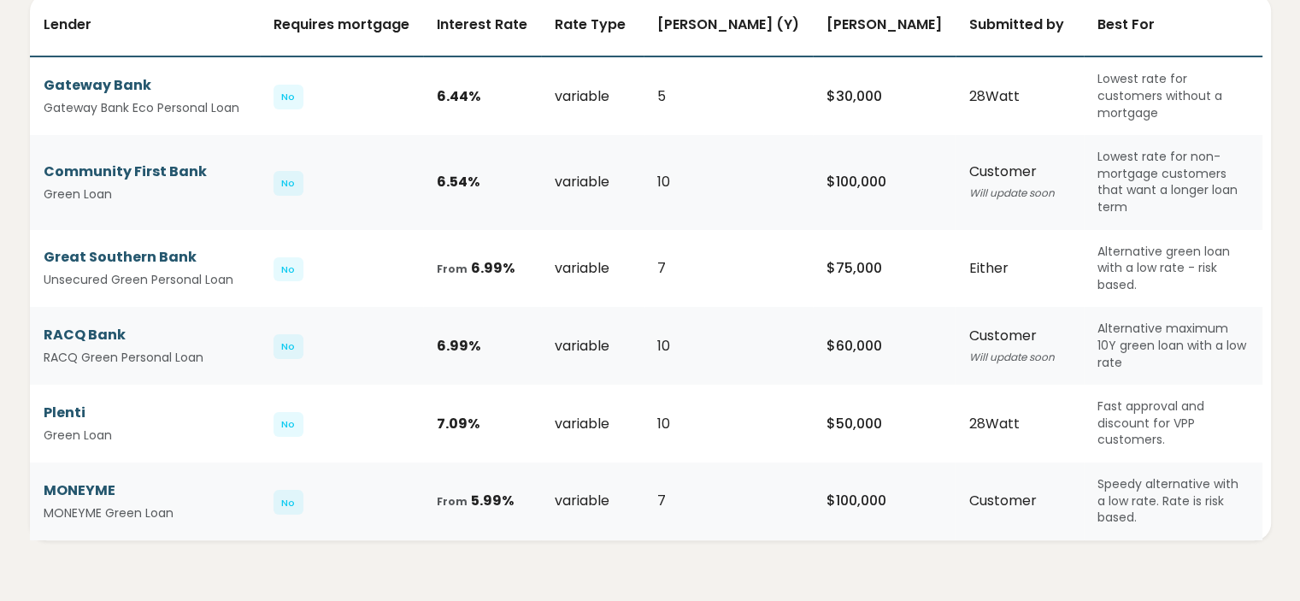
scroll to position [285, 0]
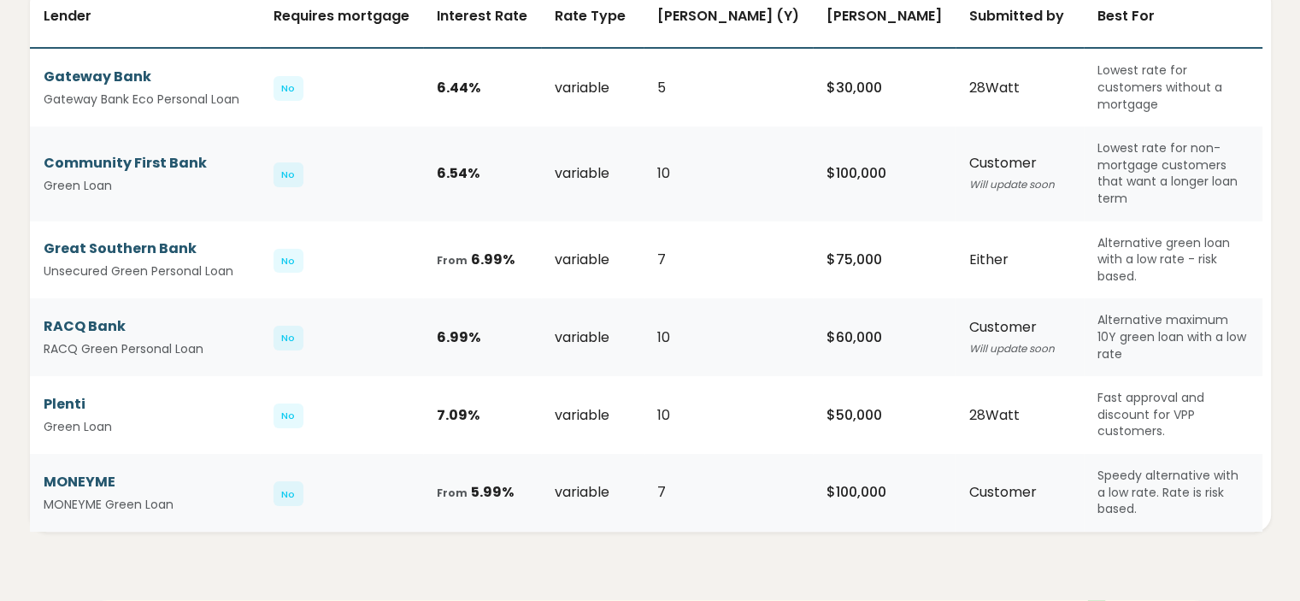
click at [485, 406] on div "7.09 %" at bounding box center [482, 415] width 91 height 21
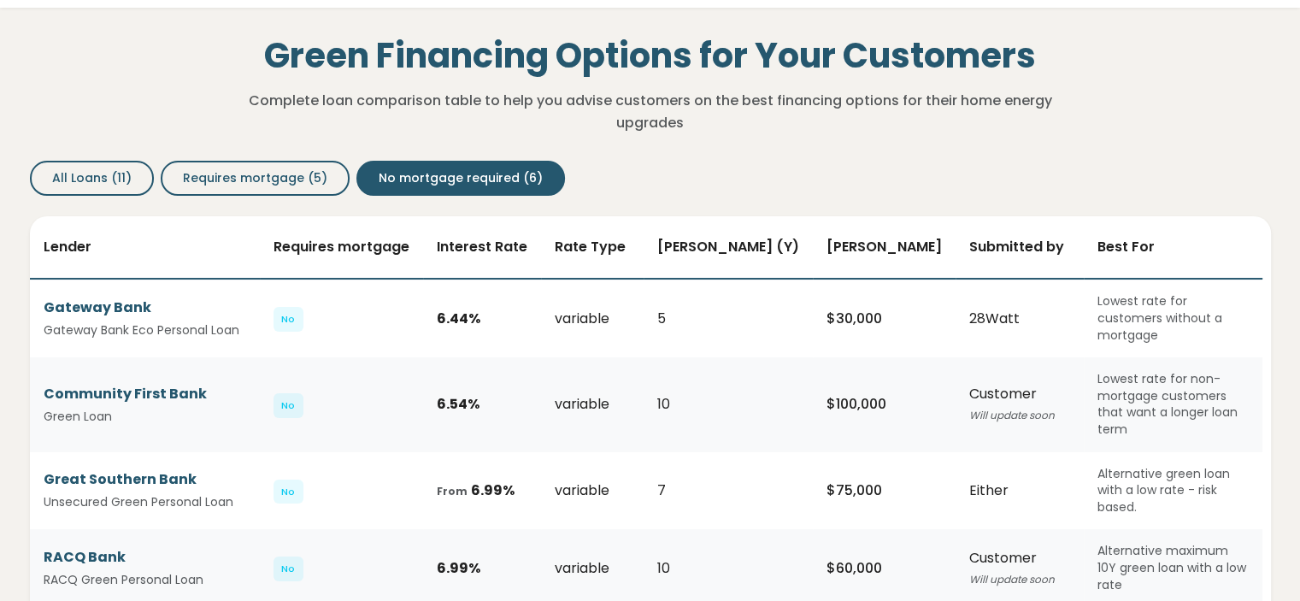
scroll to position [55, 0]
click at [117, 184] on span "All Loans (11)" at bounding box center [91, 178] width 79 height 18
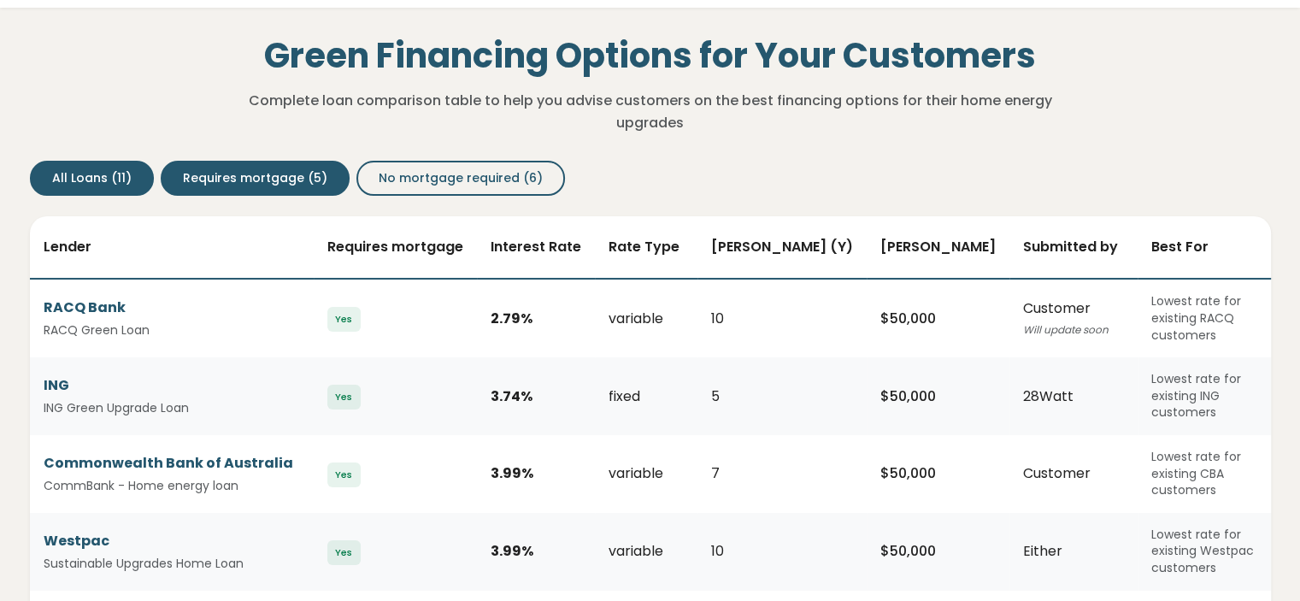
click at [183, 186] on span "Requires mortgage (5)" at bounding box center [255, 178] width 144 height 18
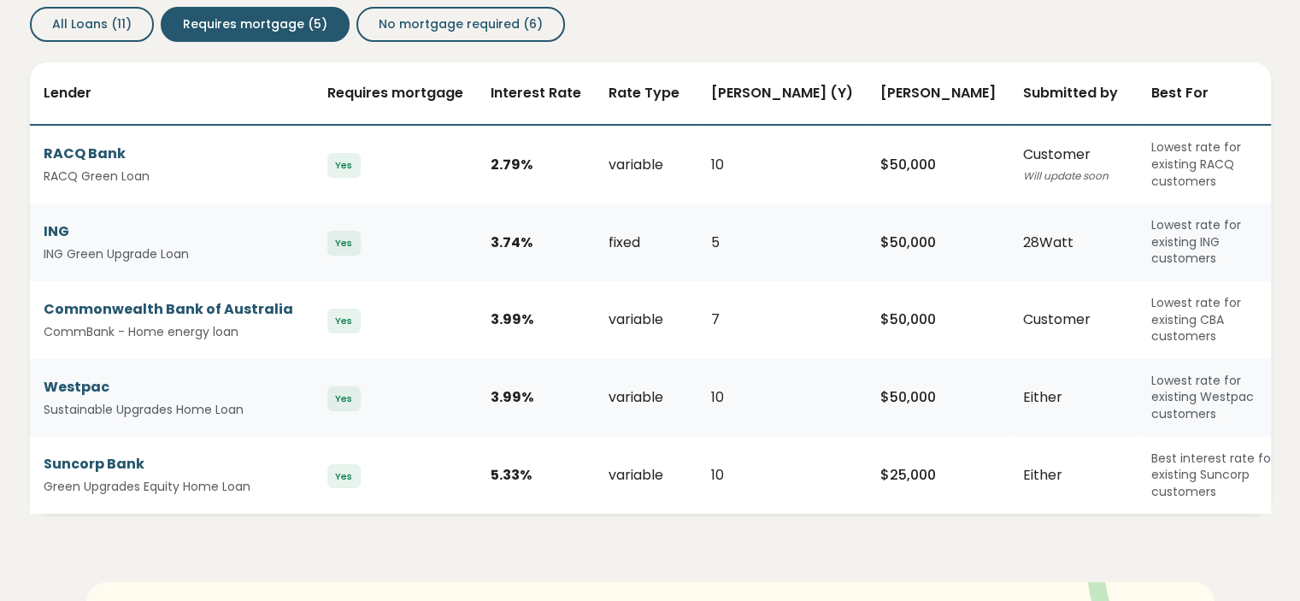
scroll to position [209, 0]
click at [397, 16] on span "No mortgage required (6)" at bounding box center [461, 24] width 164 height 18
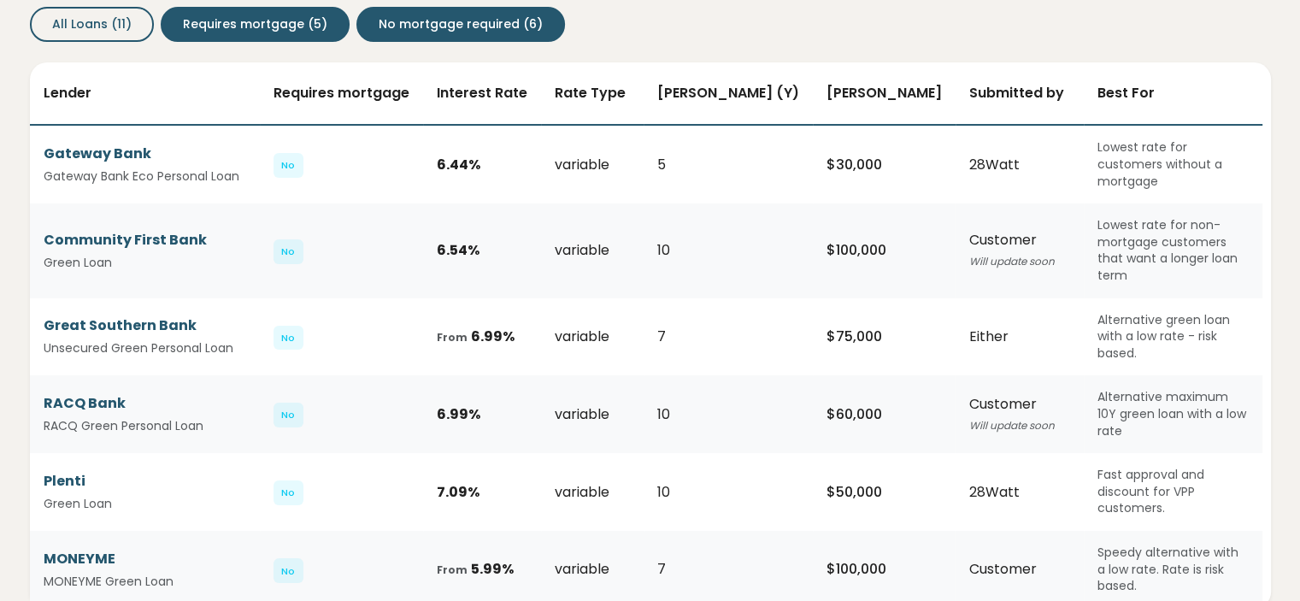
click at [297, 18] on span "Requires mortgage (5)" at bounding box center [255, 24] width 144 height 18
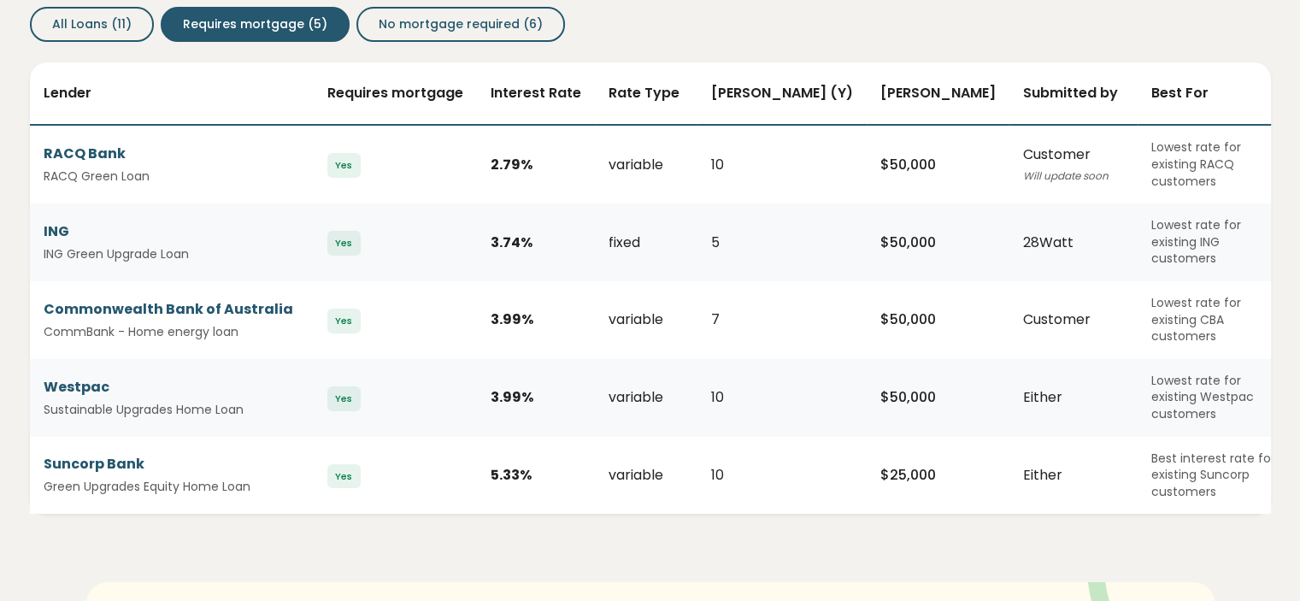
click at [339, 166] on span "Yes" at bounding box center [343, 165] width 33 height 25
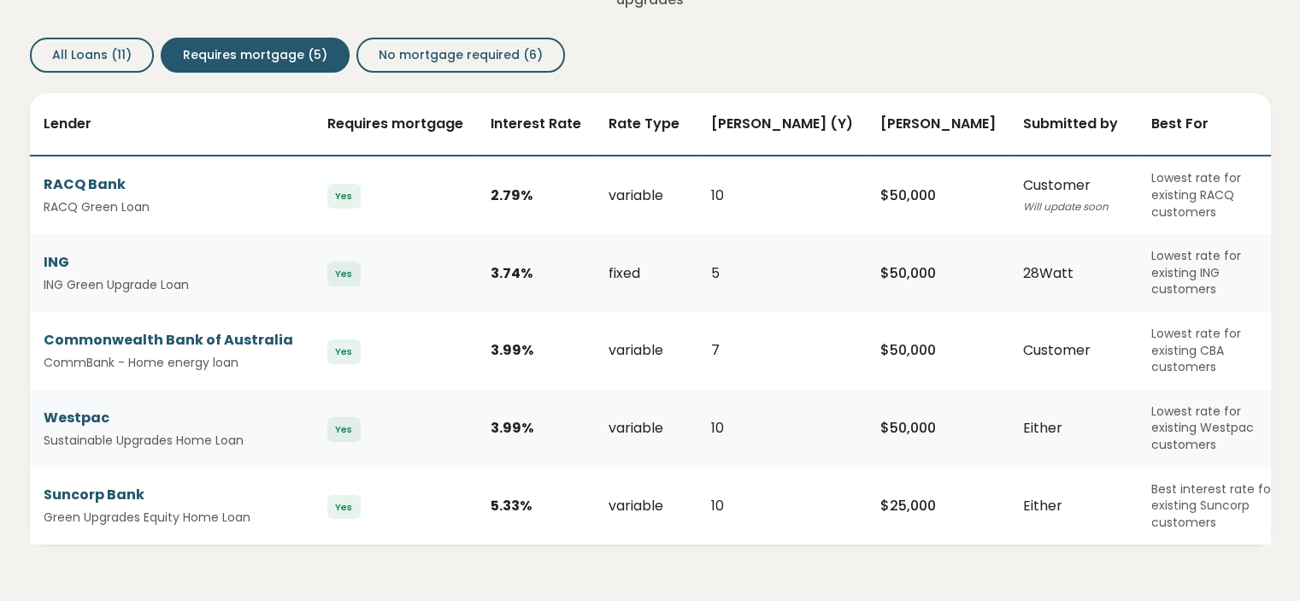
scroll to position [185, 0]
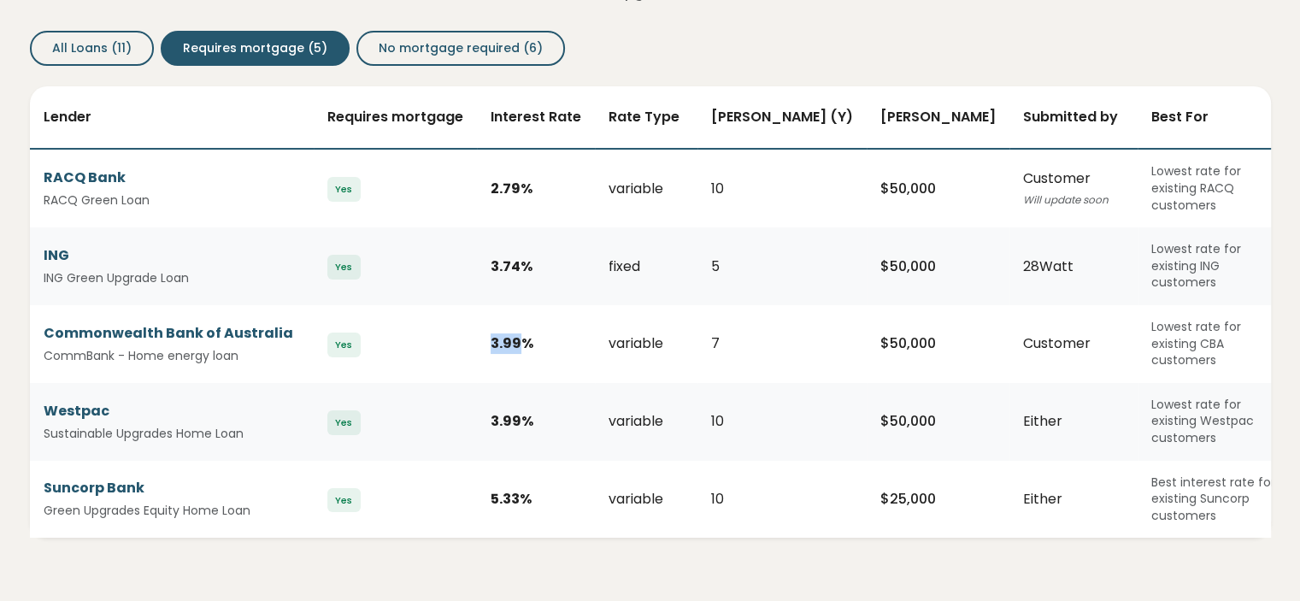
drag, startPoint x: 516, startPoint y: 318, endPoint x: 465, endPoint y: 320, distance: 51.3
click at [465, 320] on tr "Commonwealth Bank of Australia CommBank - Home energy loan Yes 3.99 % variable …" at bounding box center [661, 344] width 1262 height 78
click at [465, 320] on td "Yes" at bounding box center [395, 344] width 163 height 78
click at [641, 179] on div "variable" at bounding box center [646, 189] width 75 height 21
click at [620, 333] on div "variable" at bounding box center [646, 343] width 75 height 21
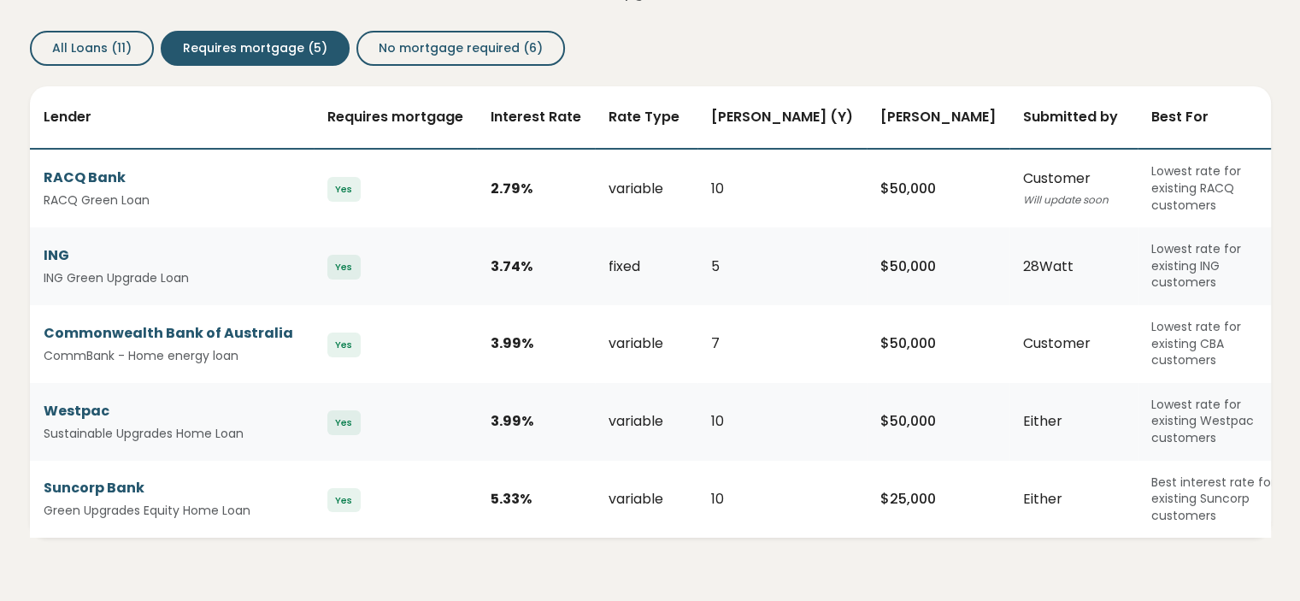
click at [715, 333] on div "7" at bounding box center [782, 343] width 142 height 21
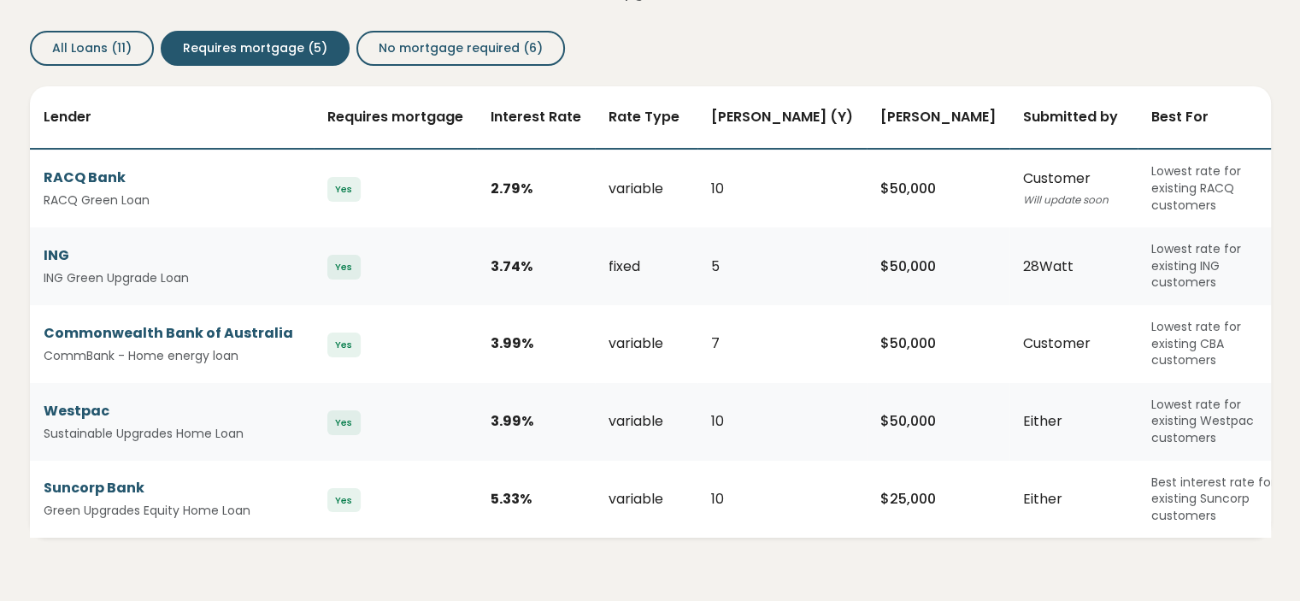
scroll to position [0, 0]
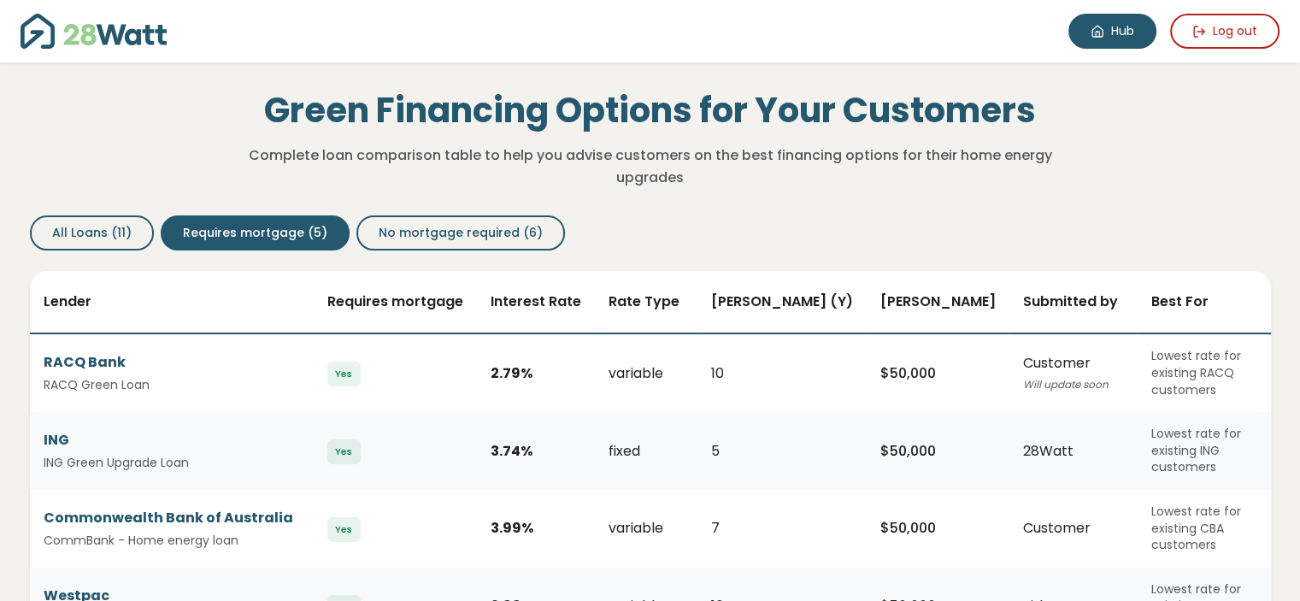
click at [1097, 30] on icon at bounding box center [1098, 32] width 14 height 14
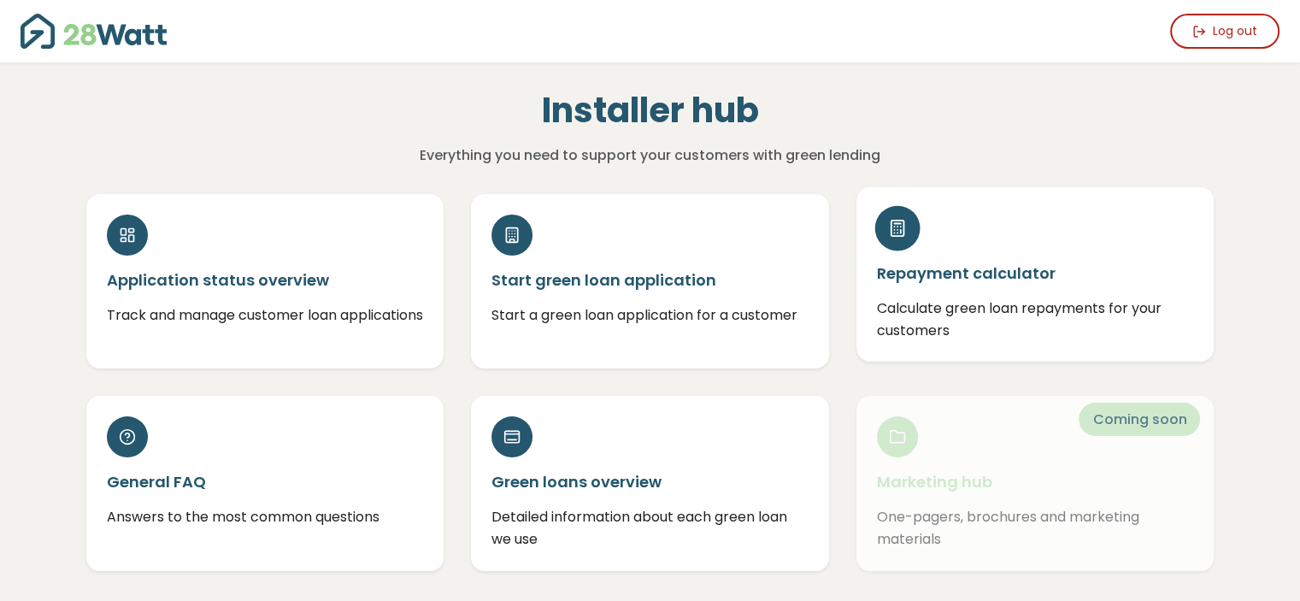
click at [960, 284] on div "Repayment calculator Calculate green loan repayments for your customers" at bounding box center [1035, 274] width 358 height 174
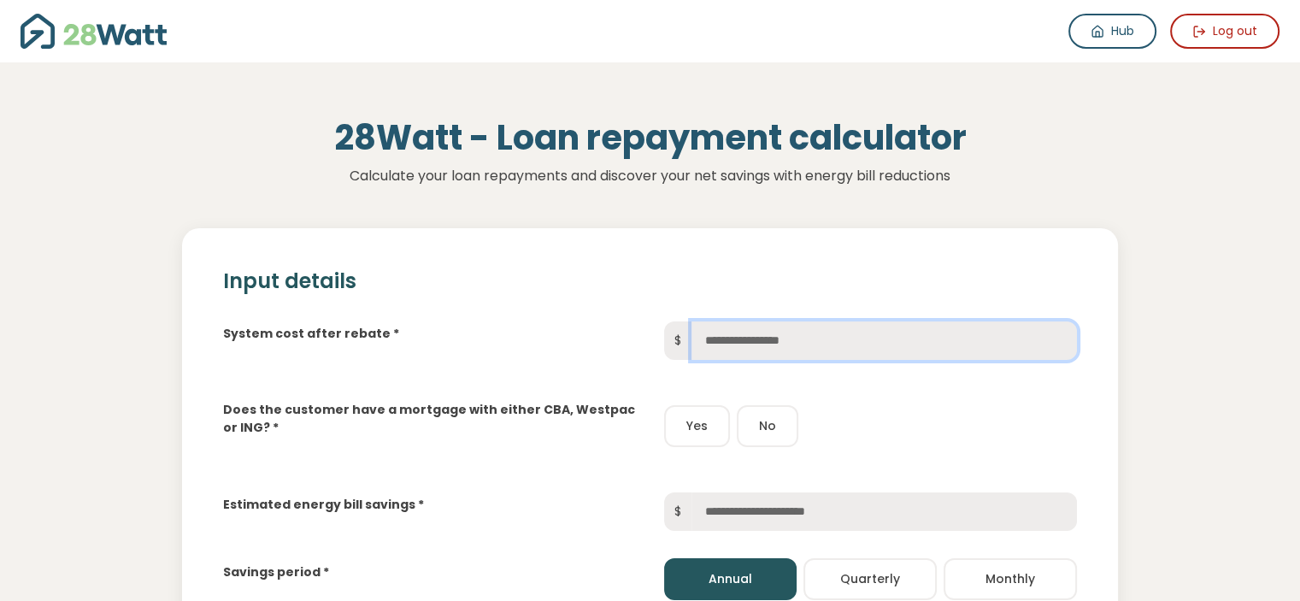
click at [801, 345] on input "text" at bounding box center [883, 340] width 385 height 38
type input "******"
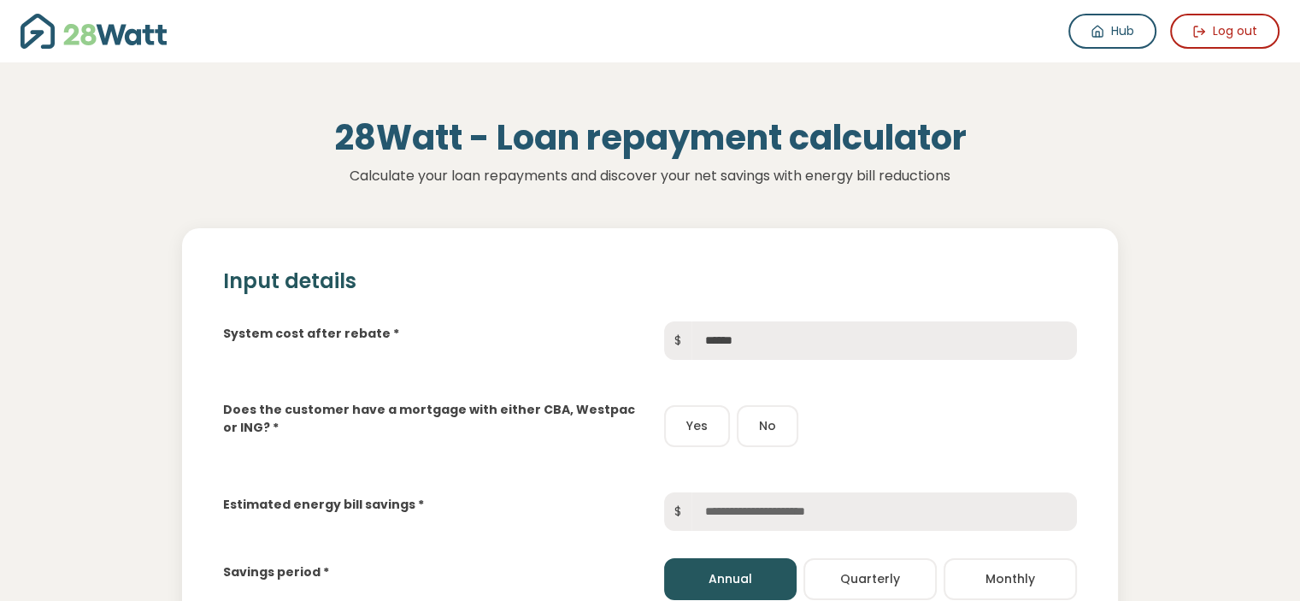
click at [684, 420] on button "Yes" at bounding box center [697, 426] width 66 height 42
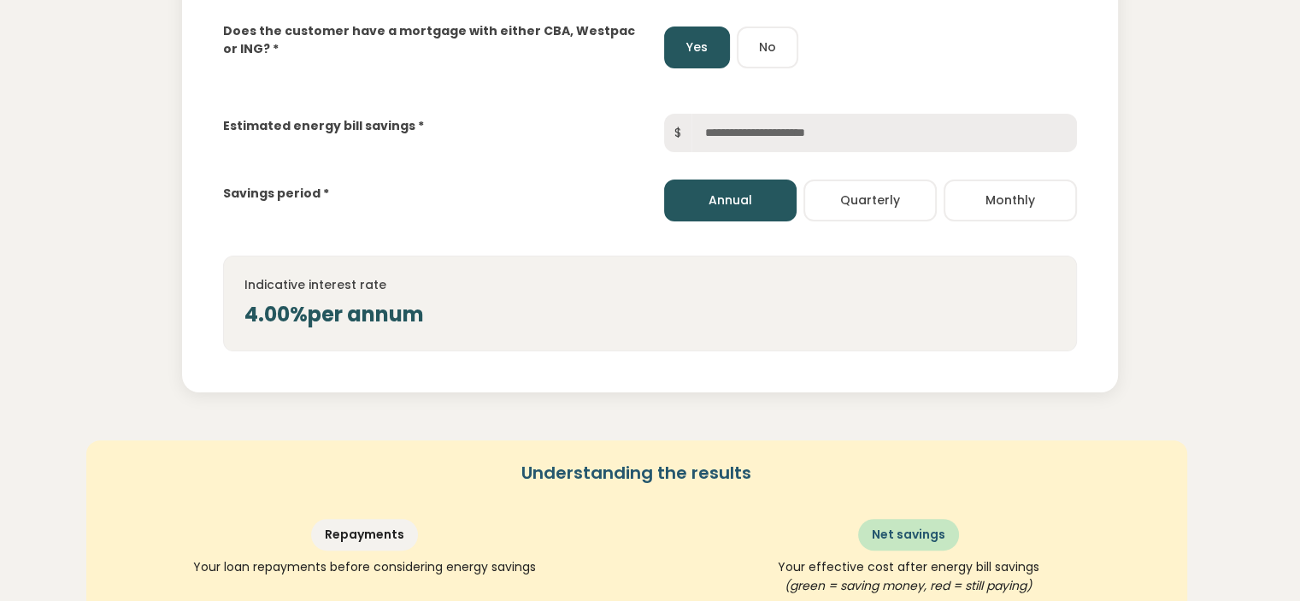
scroll to position [379, 0]
click at [772, 132] on input "text" at bounding box center [883, 132] width 385 height 38
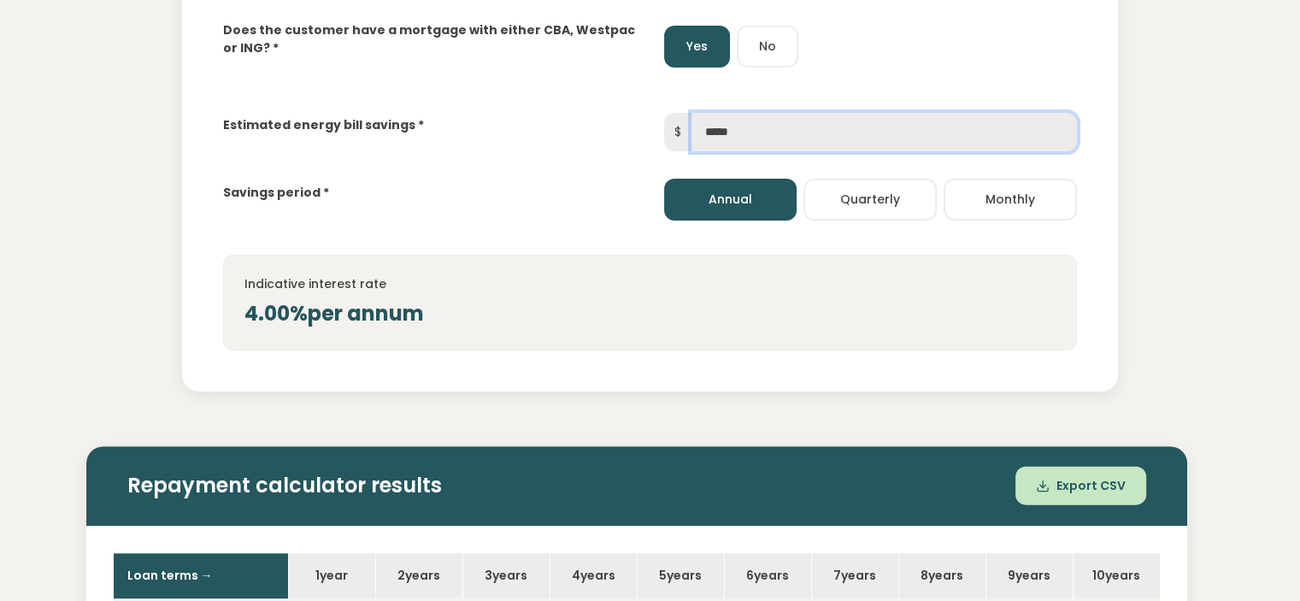
type input "*****"
click at [803, 264] on div "Indicative interest rate 4.00% per annum" at bounding box center [650, 303] width 854 height 96
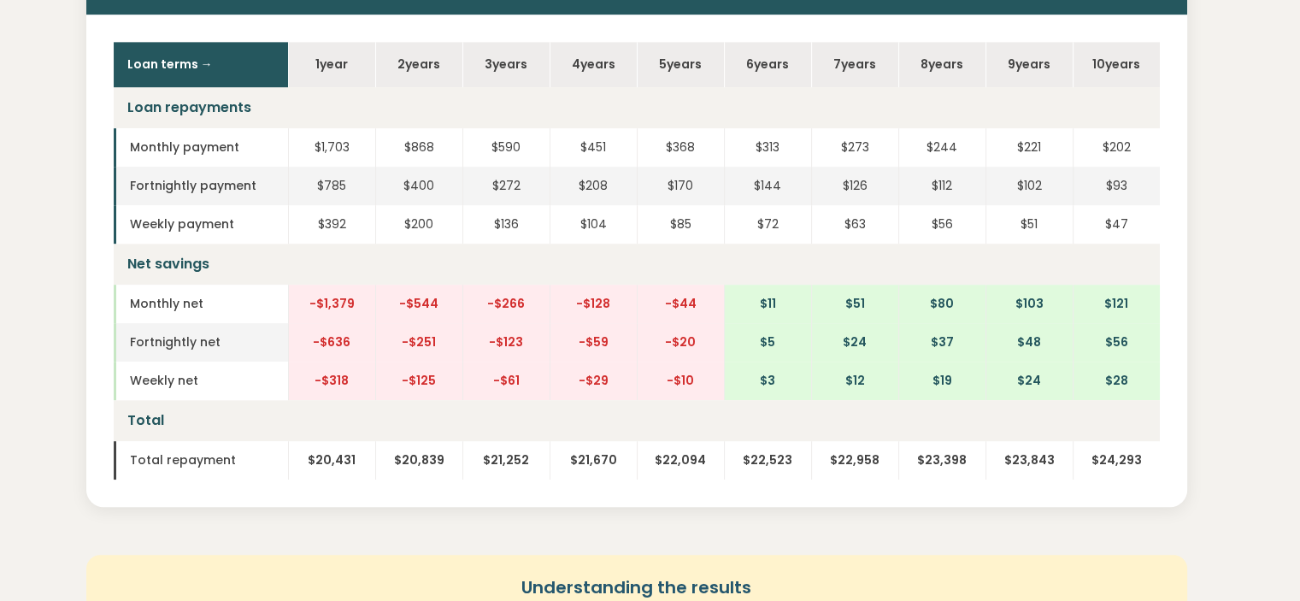
scroll to position [891, 0]
